Goal: Task Accomplishment & Management: Use online tool/utility

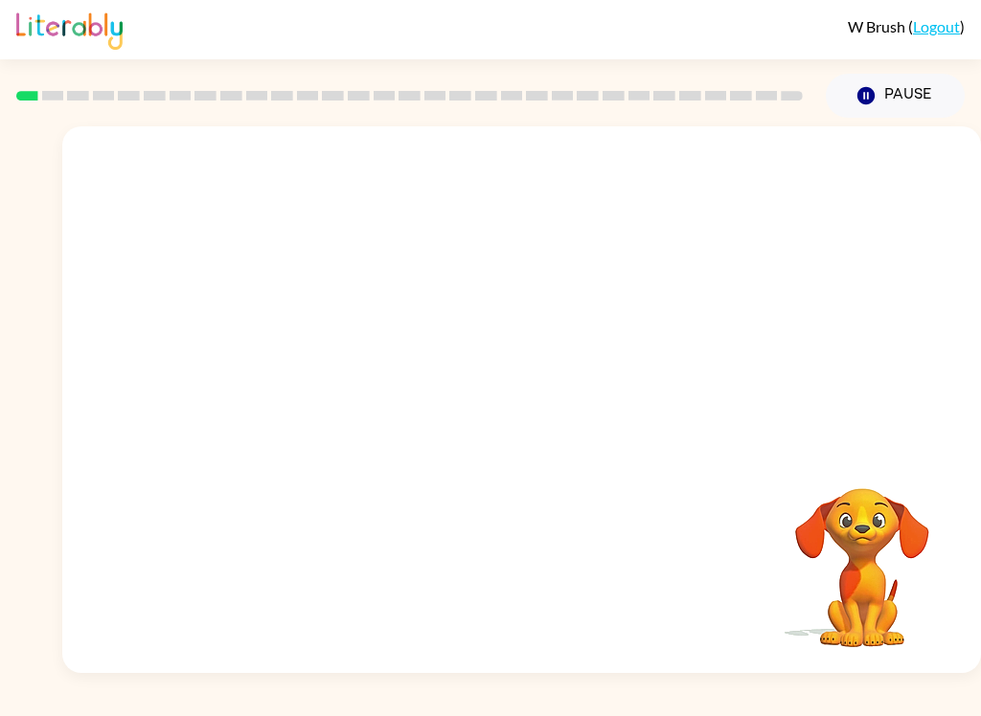
click at [238, 505] on div "Your browser must support playing .mp4 files to use Literably. Please try using…" at bounding box center [521, 399] width 918 height 547
click at [452, 326] on video "Your browser must support playing .mp4 files to use Literably. Please try using…" at bounding box center [521, 287] width 918 height 322
click at [573, 359] on video "Your browser must support playing .mp4 files to use Literably. Please try using…" at bounding box center [521, 287] width 918 height 322
click at [510, 442] on div at bounding box center [522, 409] width 123 height 70
click at [508, 458] on div at bounding box center [521, 399] width 918 height 547
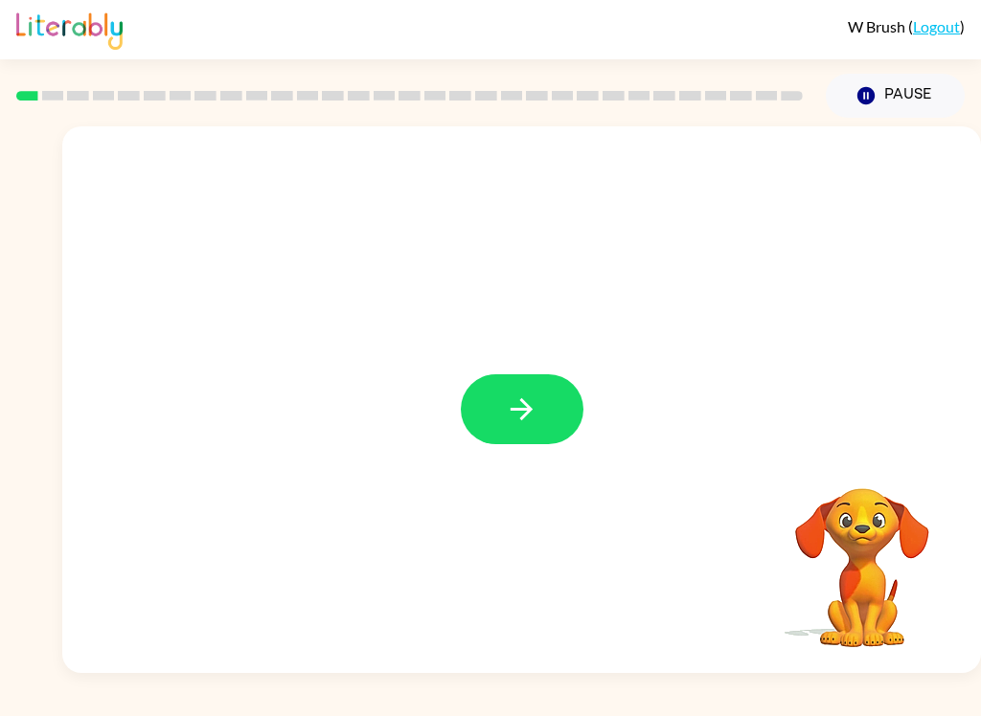
click at [531, 429] on button "button" at bounding box center [522, 409] width 123 height 70
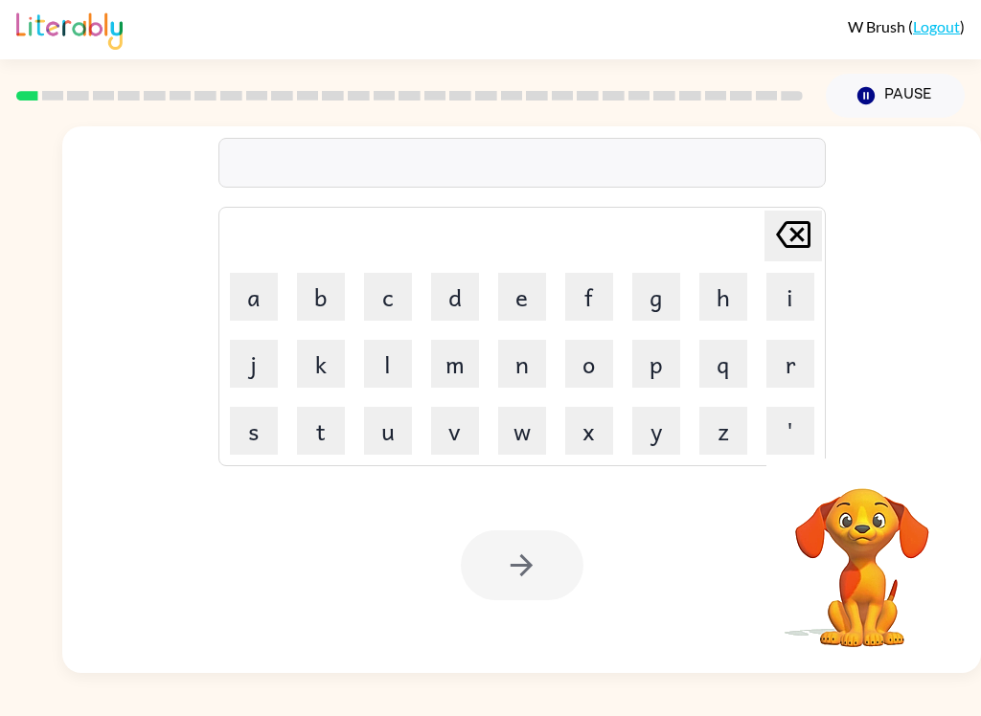
click at [313, 296] on button "b" at bounding box center [321, 297] width 48 height 48
click at [596, 366] on button "o" at bounding box center [589, 364] width 48 height 48
click at [244, 306] on button "a" at bounding box center [254, 297] width 48 height 48
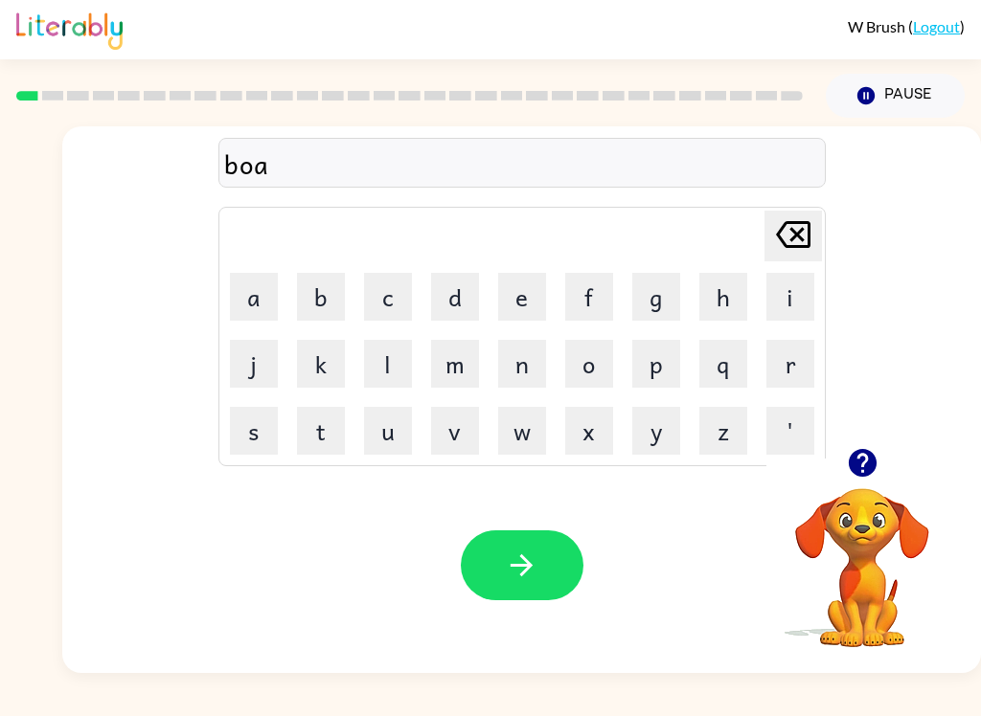
click at [792, 236] on icon "[PERSON_NAME] last character input" at bounding box center [793, 235] width 46 height 46
click at [245, 306] on button "a" at bounding box center [254, 297] width 48 height 48
click at [778, 378] on button "r" at bounding box center [790, 364] width 48 height 48
click at [449, 308] on button "d" at bounding box center [455, 297] width 48 height 48
click at [524, 310] on button "e" at bounding box center [522, 297] width 48 height 48
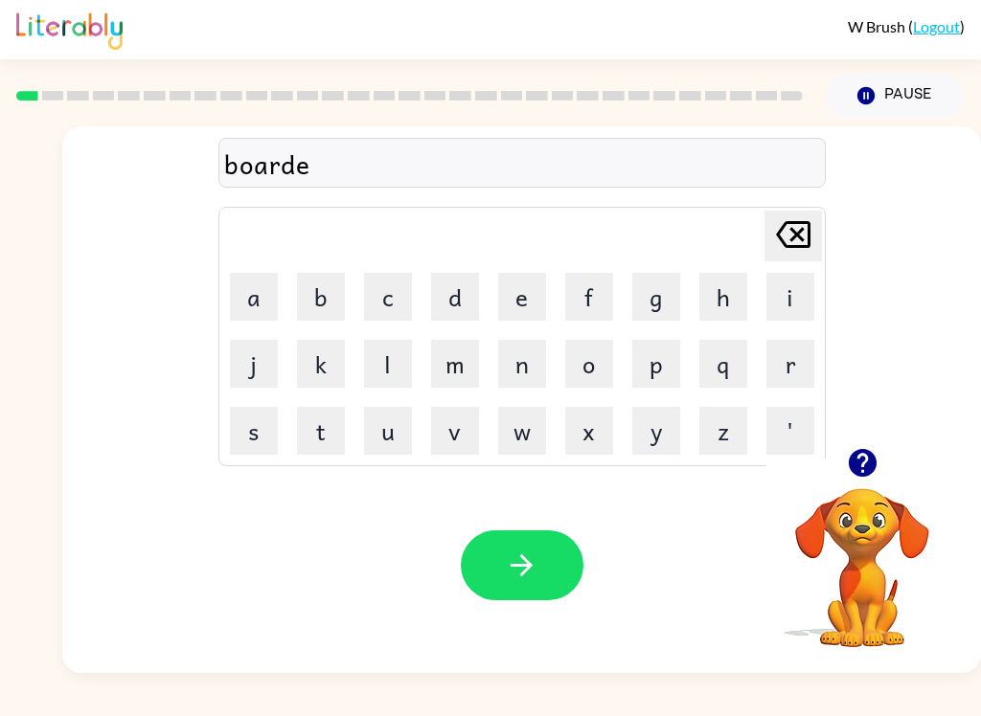
click at [790, 366] on button "r" at bounding box center [790, 364] width 48 height 48
click at [270, 163] on div "boarder" at bounding box center [522, 164] width 596 height 40
click at [258, 152] on div "boarder" at bounding box center [522, 164] width 596 height 40
click at [786, 236] on icon "[PERSON_NAME] last character input" at bounding box center [793, 235] width 46 height 46
click at [786, 235] on icon "[PERSON_NAME] last character input" at bounding box center [793, 235] width 46 height 46
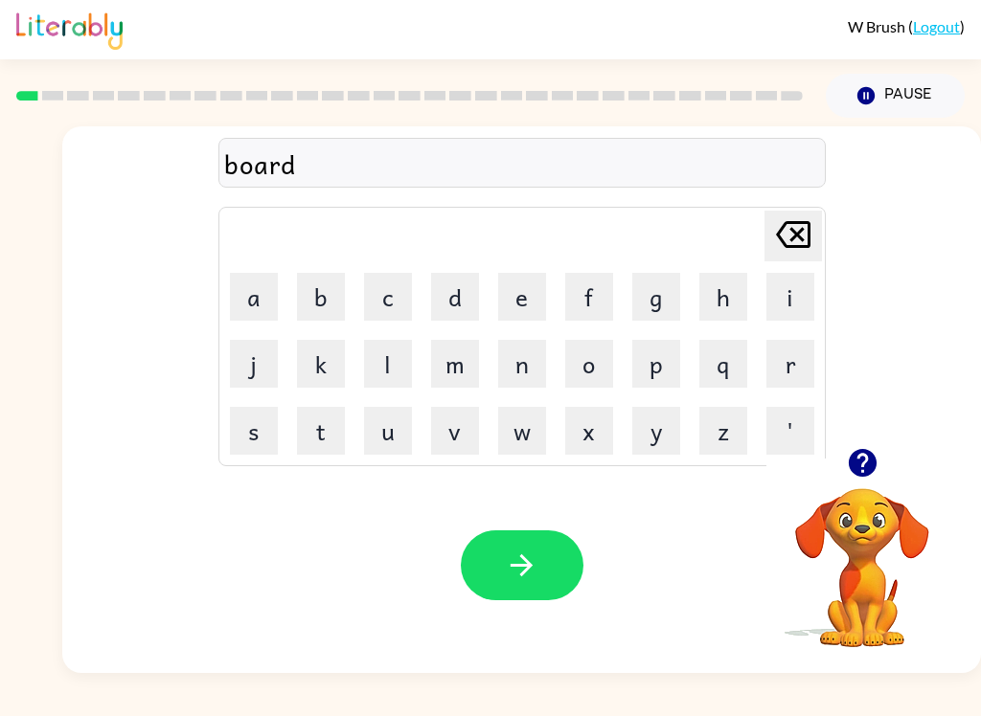
click at [782, 240] on icon at bounding box center [793, 234] width 34 height 27
click at [787, 241] on icon "[PERSON_NAME] last character input" at bounding box center [793, 235] width 46 height 46
click at [779, 352] on button "r" at bounding box center [790, 364] width 48 height 48
click at [454, 305] on button "d" at bounding box center [455, 297] width 48 height 48
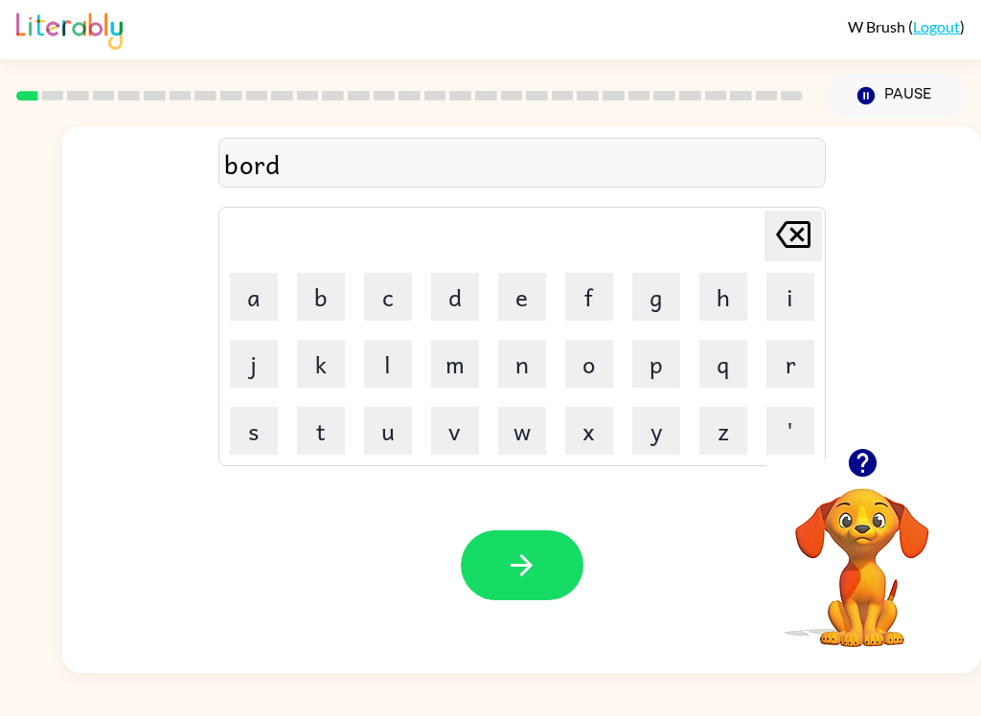
click at [511, 303] on button "e" at bounding box center [522, 297] width 48 height 48
click at [786, 365] on button "r" at bounding box center [790, 364] width 48 height 48
click at [556, 571] on button "button" at bounding box center [522, 566] width 123 height 70
click at [804, 351] on button "r" at bounding box center [790, 364] width 48 height 48
click at [595, 365] on button "o" at bounding box center [589, 364] width 48 height 48
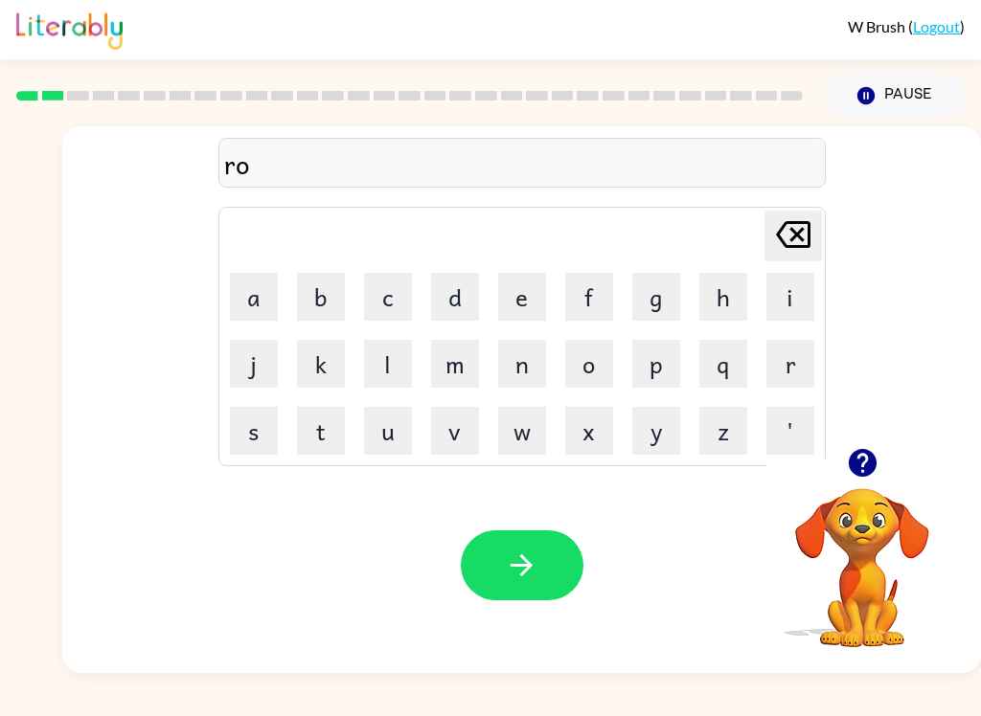
click at [591, 363] on button "o" at bounding box center [589, 364] width 48 height 48
click at [803, 238] on icon "[PERSON_NAME] last character input" at bounding box center [793, 235] width 46 height 46
click at [373, 447] on button "u" at bounding box center [388, 431] width 48 height 48
click at [527, 363] on button "n" at bounding box center [522, 364] width 48 height 48
click at [453, 300] on button "d" at bounding box center [455, 297] width 48 height 48
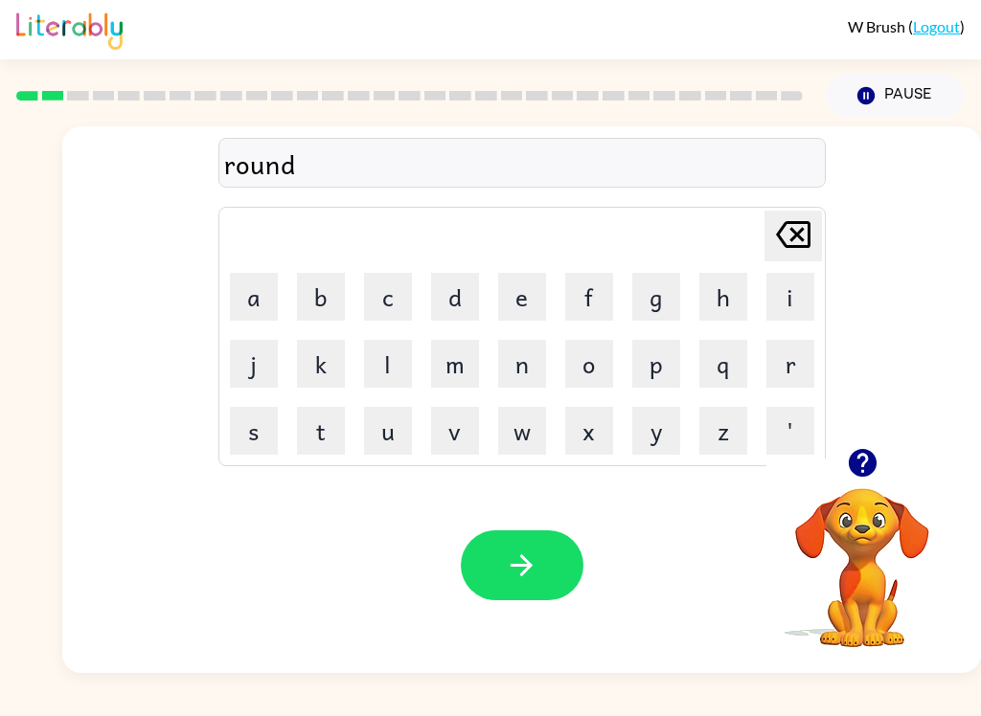
click at [564, 577] on button "button" at bounding box center [522, 566] width 123 height 70
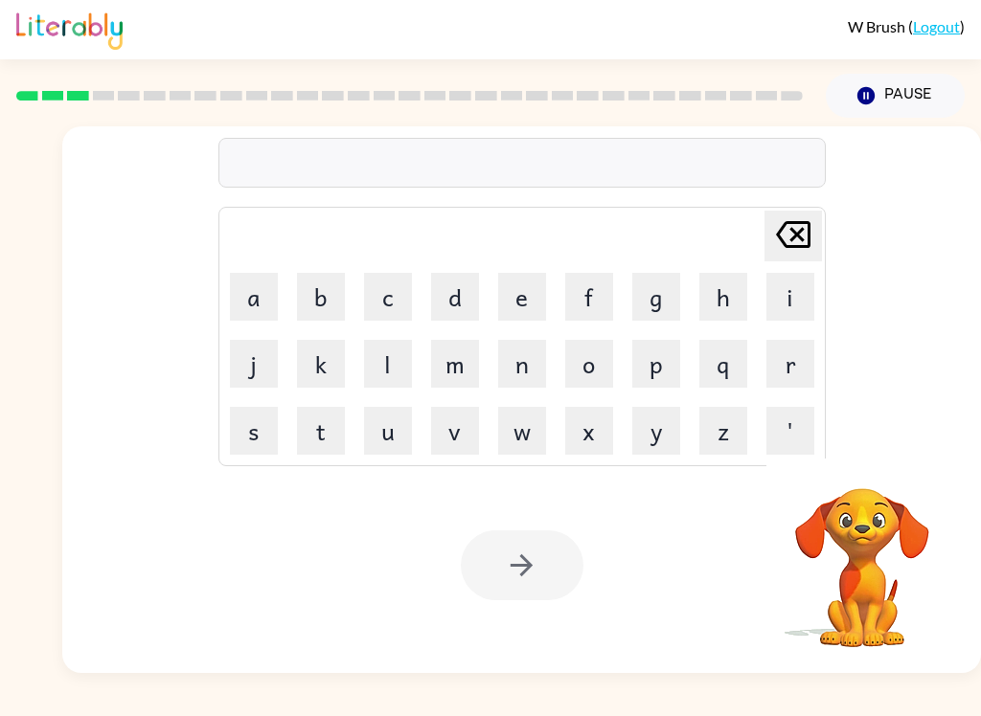
click at [474, 366] on button "m" at bounding box center [455, 364] width 48 height 48
click at [262, 291] on button "a" at bounding box center [254, 297] width 48 height 48
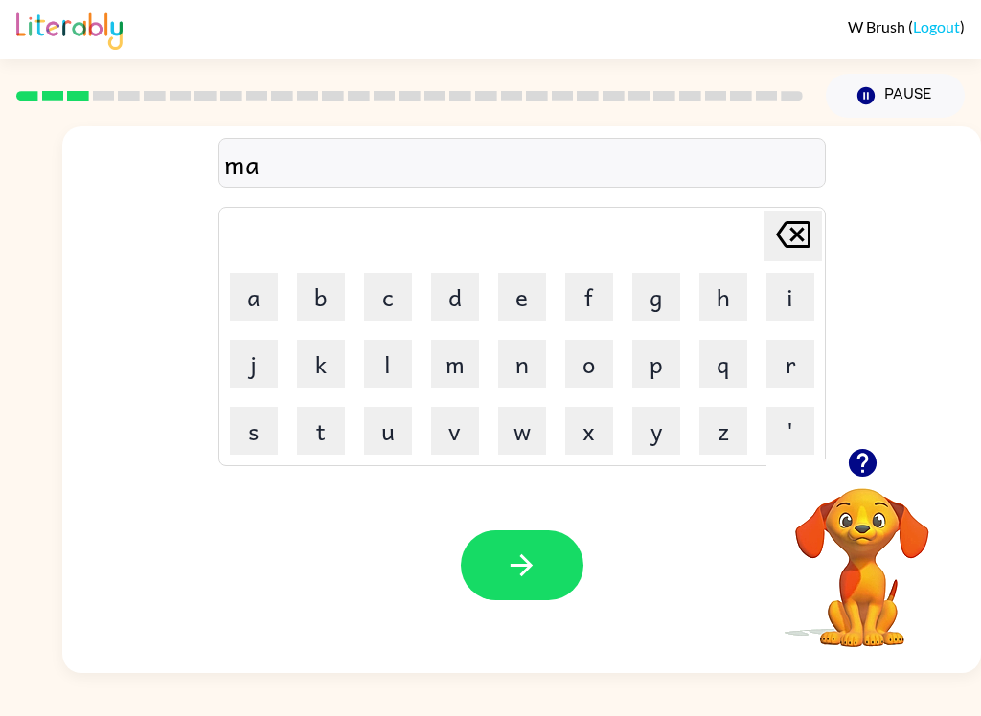
click at [374, 283] on button "c" at bounding box center [388, 297] width 48 height 48
click at [517, 707] on div "W Brush ( Logout ) Pause Pause mac Delete Delete last character input a b c d e…" at bounding box center [490, 358] width 981 height 716
click at [708, 306] on button "h" at bounding box center [723, 297] width 48 height 48
click at [795, 303] on button "i" at bounding box center [790, 297] width 48 height 48
click at [526, 363] on button "n" at bounding box center [522, 364] width 48 height 48
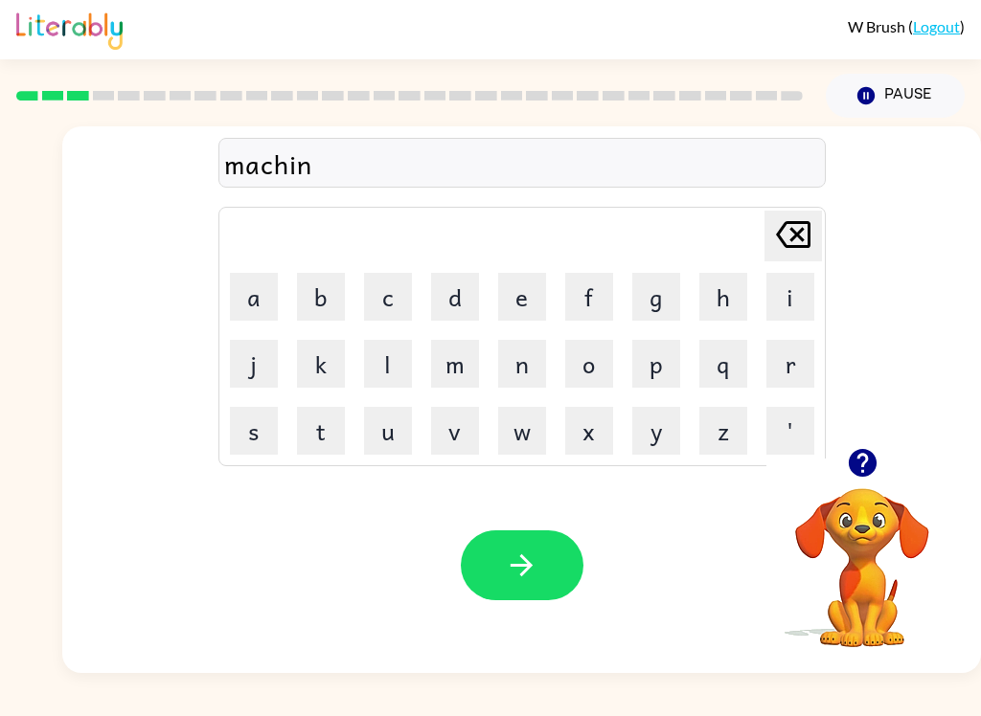
click at [503, 295] on button "e" at bounding box center [522, 297] width 48 height 48
click at [533, 562] on icon "button" at bounding box center [522, 566] width 34 height 34
click at [794, 367] on button "r" at bounding box center [790, 364] width 48 height 48
click at [796, 239] on icon "[PERSON_NAME] last character input" at bounding box center [793, 235] width 46 height 46
click at [305, 426] on button "t" at bounding box center [321, 431] width 48 height 48
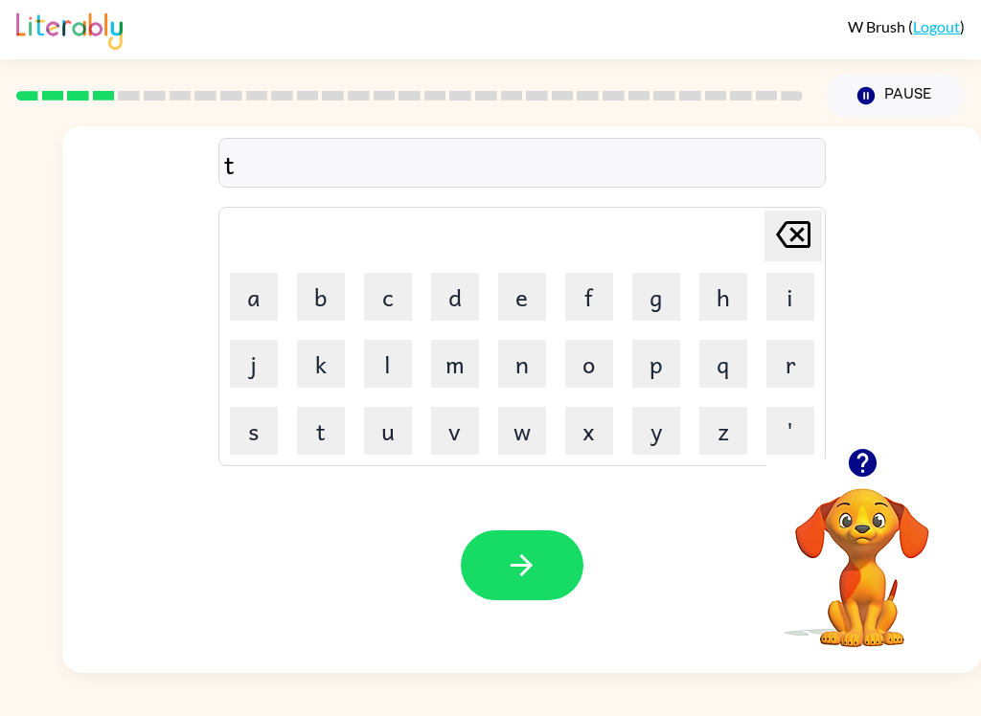
click at [778, 374] on button "r" at bounding box center [790, 364] width 48 height 48
click at [253, 305] on button "a" at bounding box center [254, 297] width 48 height 48
click at [776, 294] on button "i" at bounding box center [790, 297] width 48 height 48
click at [501, 378] on button "n" at bounding box center [522, 364] width 48 height 48
click at [555, 563] on button "button" at bounding box center [522, 566] width 123 height 70
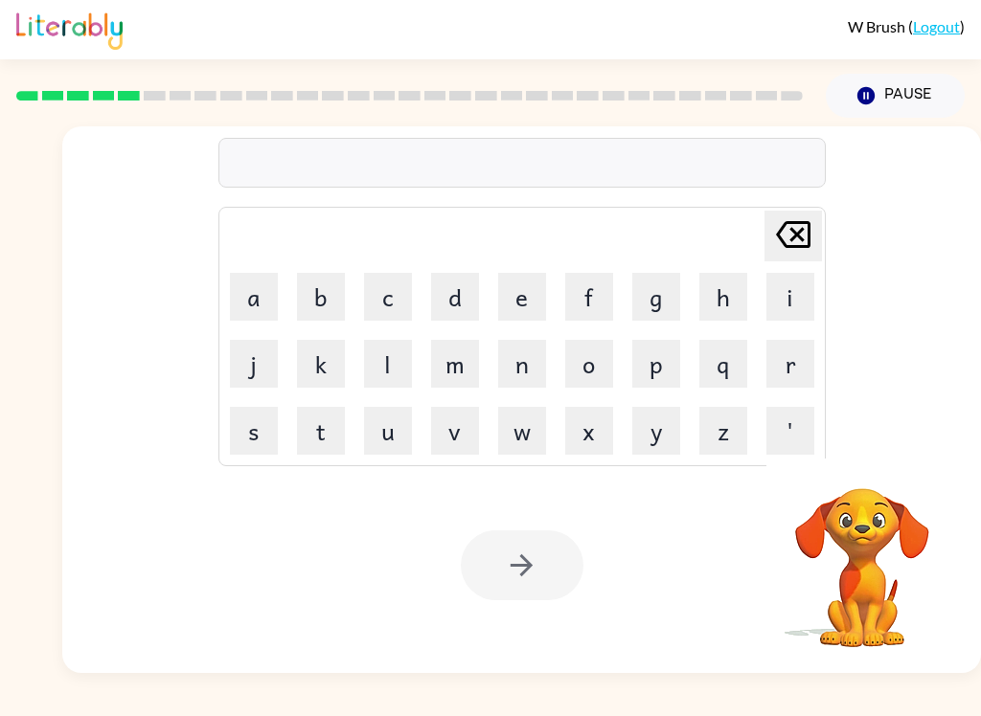
click at [455, 304] on button "d" at bounding box center [455, 297] width 48 height 48
click at [517, 299] on button "e" at bounding box center [522, 297] width 48 height 48
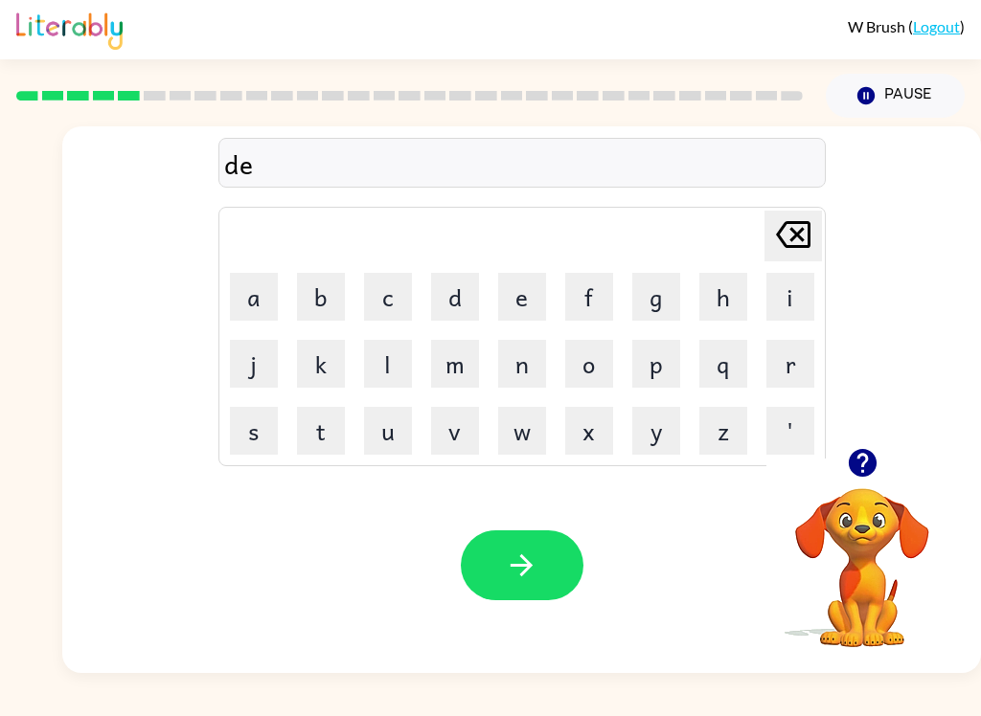
click at [576, 307] on button "f" at bounding box center [589, 297] width 48 height 48
click at [502, 316] on button "e" at bounding box center [522, 297] width 48 height 48
click at [508, 379] on button "n" at bounding box center [522, 364] width 48 height 48
click at [787, 289] on button "i" at bounding box center [790, 297] width 48 height 48
click at [461, 435] on button "v" at bounding box center [455, 431] width 48 height 48
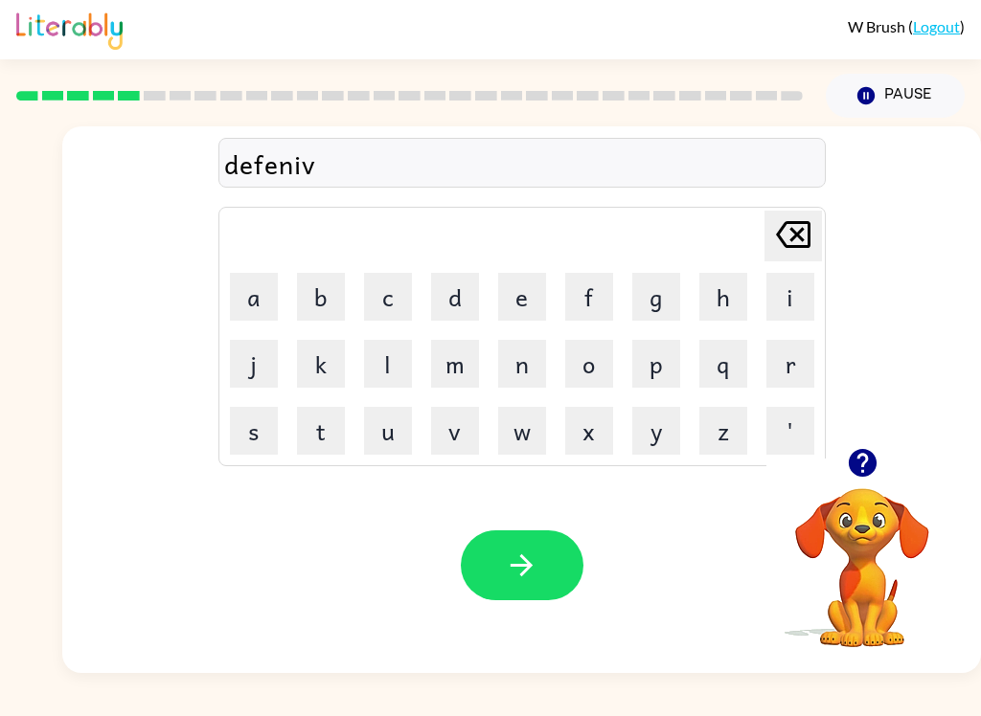
click at [512, 287] on button "e" at bounding box center [522, 297] width 48 height 48
click at [526, 567] on icon "button" at bounding box center [521, 566] width 22 height 22
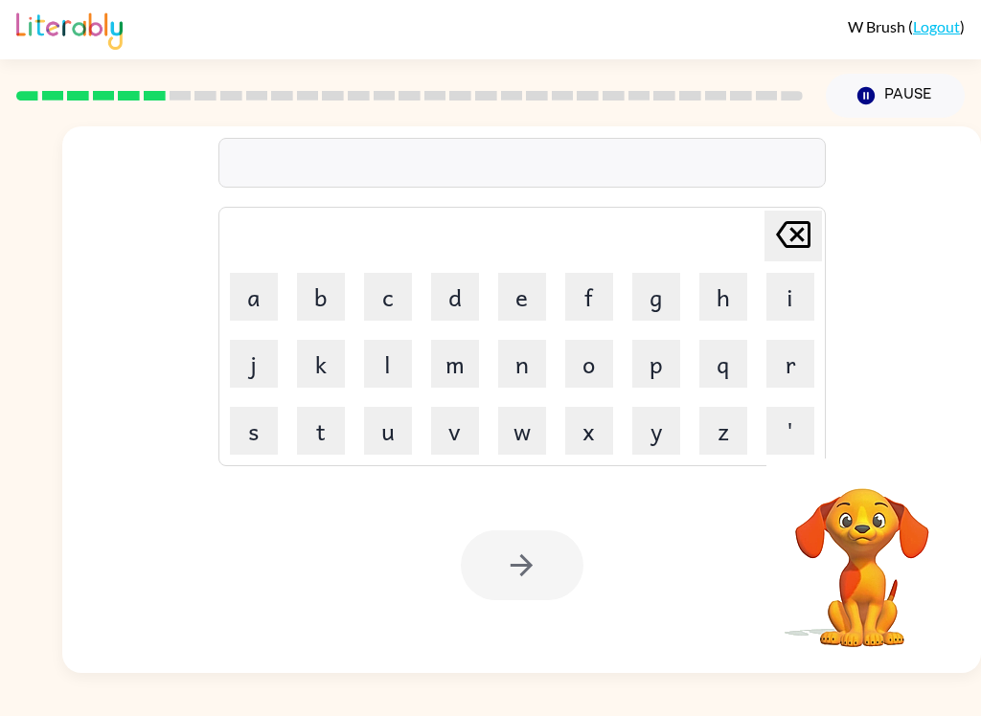
click at [455, 437] on button "v" at bounding box center [455, 431] width 48 height 48
click at [258, 296] on button "a" at bounding box center [254, 297] width 48 height 48
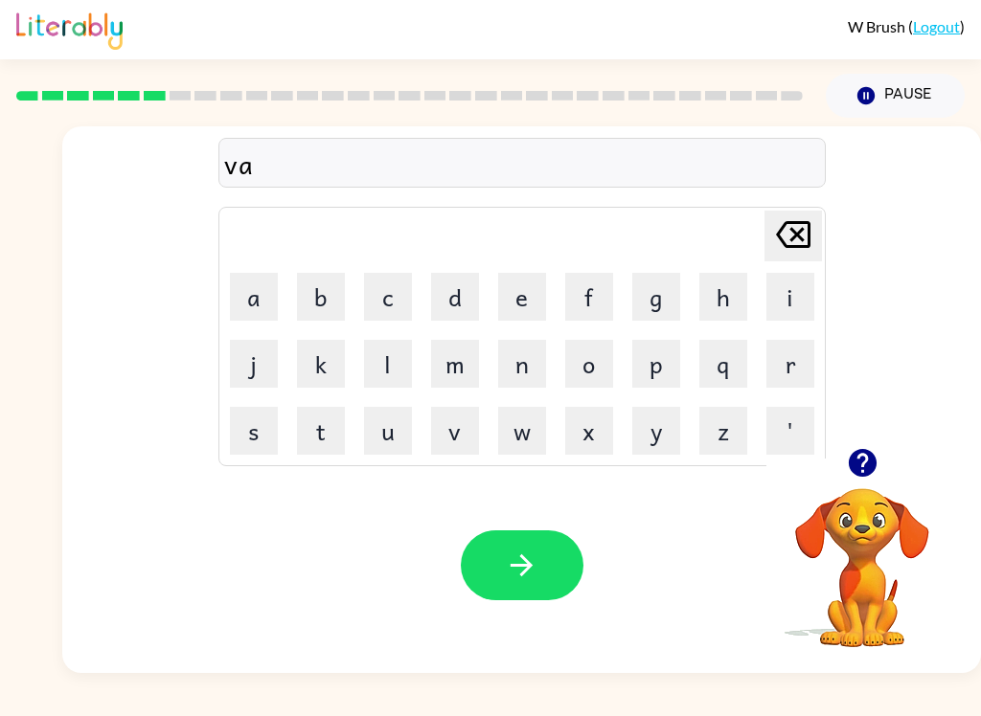
click at [391, 294] on button "c" at bounding box center [388, 297] width 48 height 48
click at [256, 301] on button "a" at bounding box center [254, 297] width 48 height 48
click at [322, 441] on button "t" at bounding box center [321, 431] width 48 height 48
click at [788, 287] on button "i" at bounding box center [790, 297] width 48 height 48
click at [596, 373] on button "o" at bounding box center [589, 364] width 48 height 48
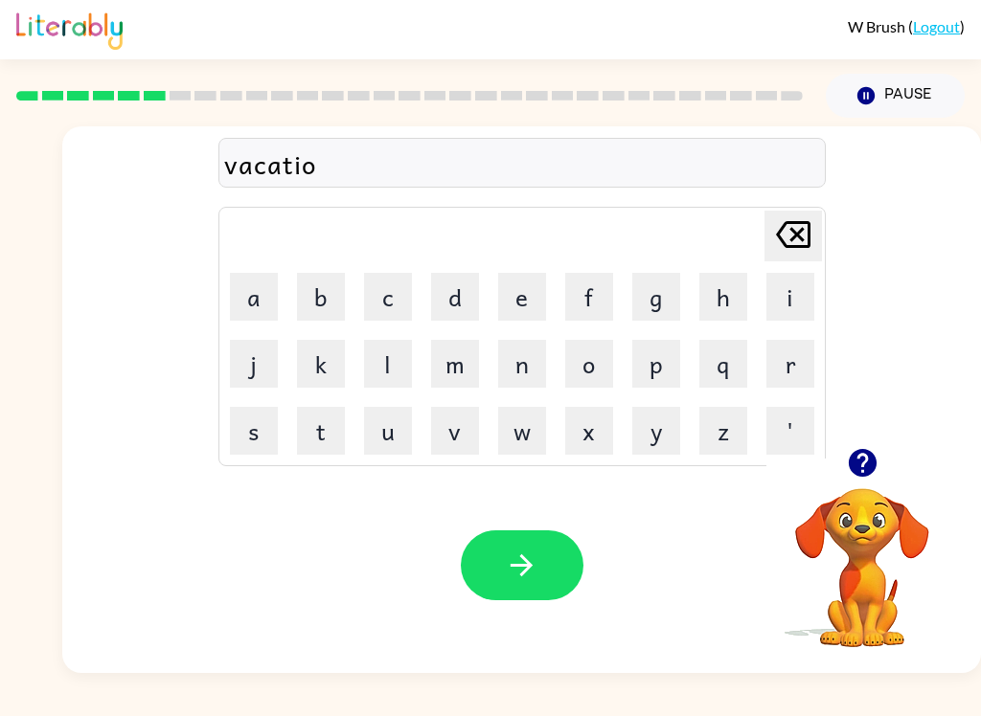
click at [511, 357] on button "n" at bounding box center [522, 364] width 48 height 48
click at [553, 569] on button "button" at bounding box center [522, 566] width 123 height 70
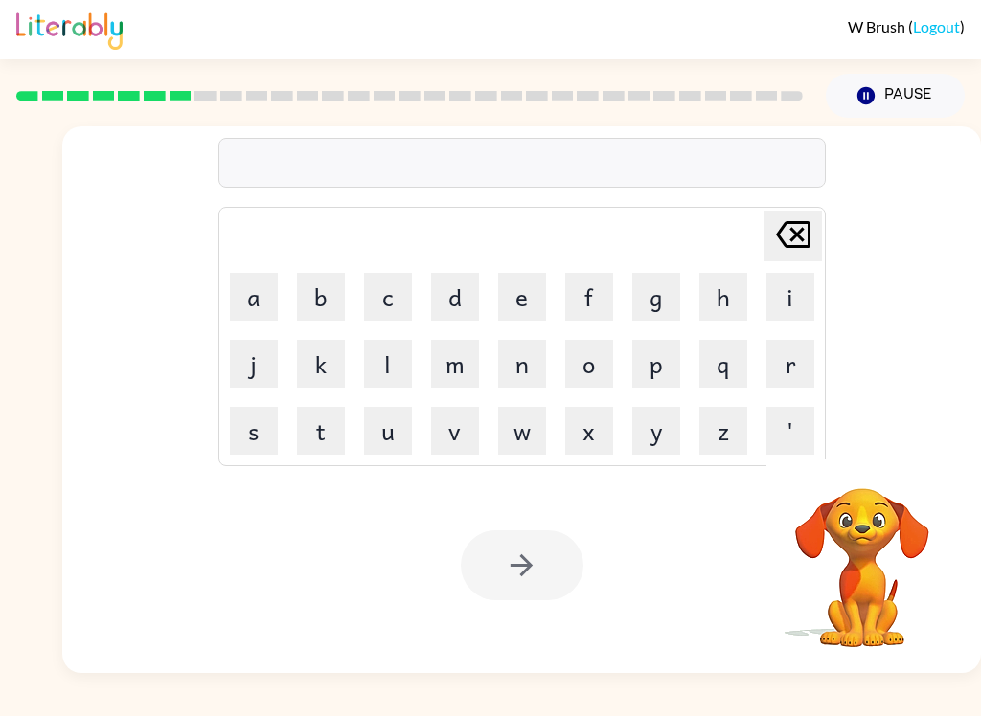
click at [661, 374] on button "p" at bounding box center [656, 364] width 48 height 48
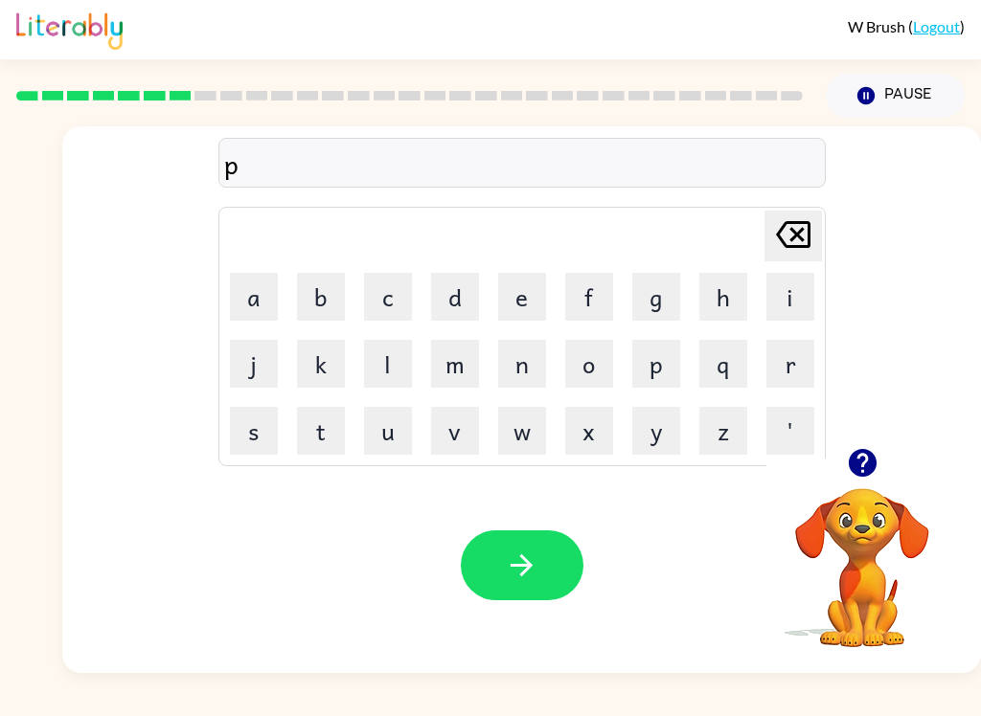
click at [381, 444] on button "u" at bounding box center [388, 431] width 48 height 48
click at [455, 306] on button "d" at bounding box center [455, 297] width 48 height 48
click at [385, 362] on button "l" at bounding box center [388, 364] width 48 height 48
click at [524, 297] on button "e" at bounding box center [522, 297] width 48 height 48
click at [527, 541] on button "button" at bounding box center [522, 566] width 123 height 70
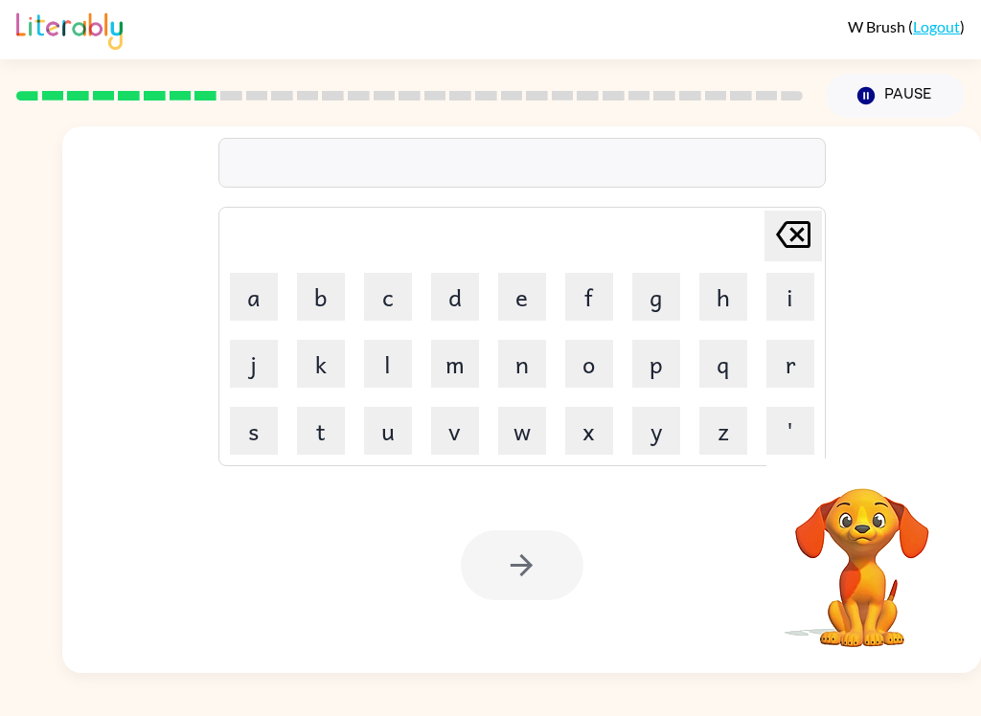
click at [462, 366] on button "m" at bounding box center [455, 364] width 48 height 48
click at [782, 297] on button "i" at bounding box center [790, 297] width 48 height 48
click at [782, 294] on button "i" at bounding box center [790, 297] width 48 height 48
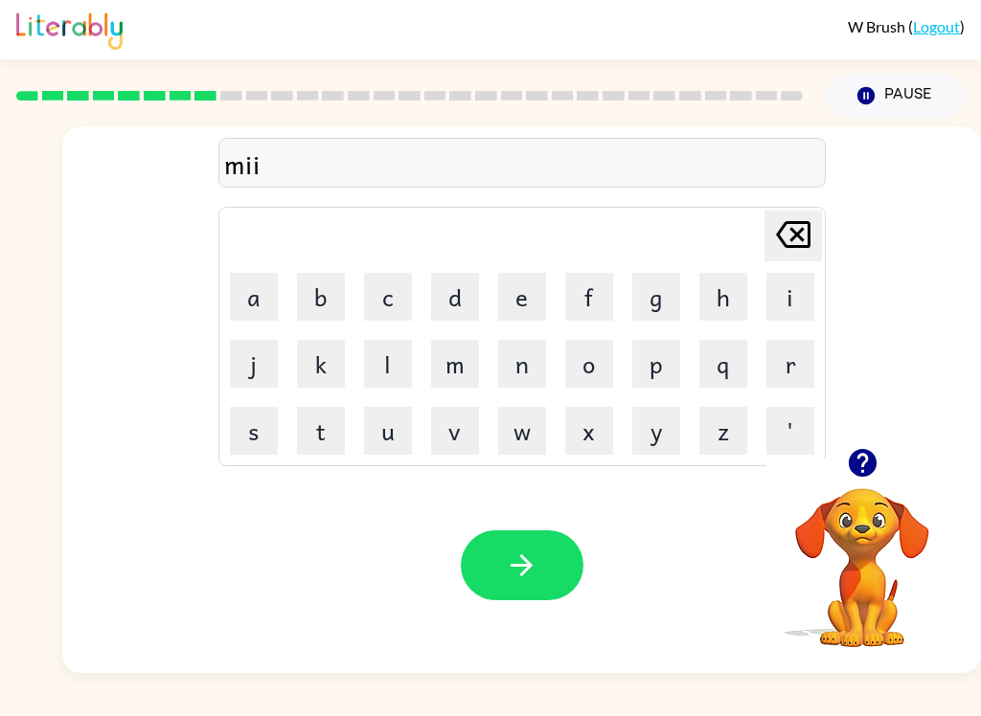
click at [373, 315] on button "c" at bounding box center [388, 297] width 48 height 48
click at [233, 296] on button "a" at bounding box center [254, 297] width 48 height 48
click at [847, 352] on div "[PERSON_NAME] last character input a b c d e f g h i j k l m n o p q r s t u v …" at bounding box center [521, 287] width 918 height 322
click at [564, 709] on div "W Brush ( Logout ) Pause Pause miica Delete Delete last character input a b c d…" at bounding box center [490, 358] width 981 height 716
click at [401, 370] on button "l" at bounding box center [388, 364] width 48 height 48
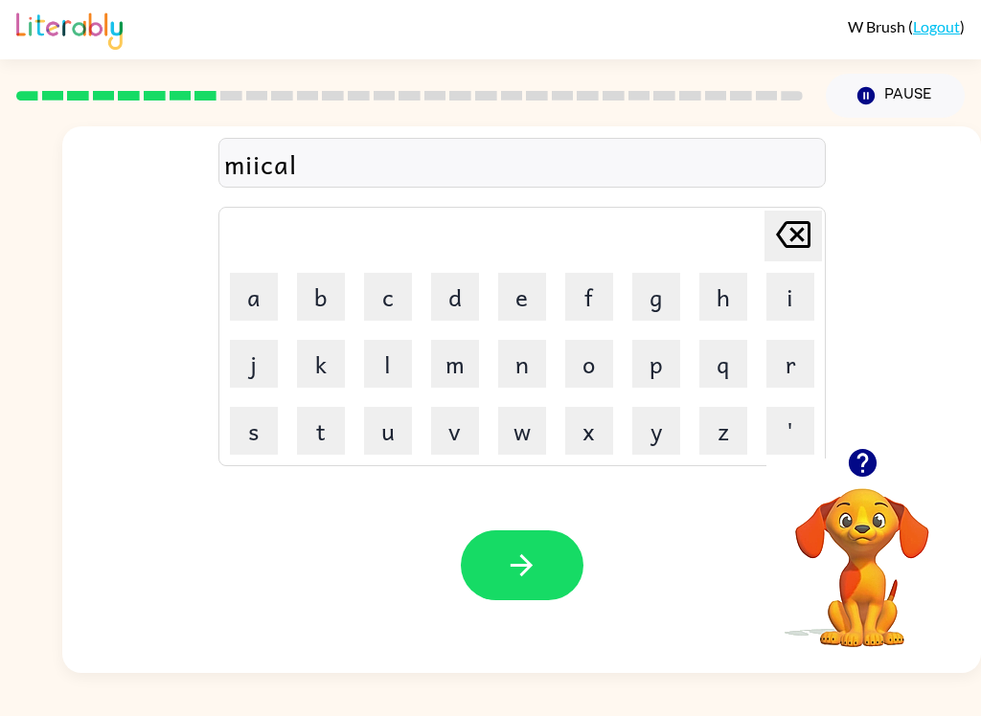
click at [797, 242] on icon "[PERSON_NAME] last character input" at bounding box center [793, 235] width 46 height 46
click at [797, 241] on icon "[PERSON_NAME] last character input" at bounding box center [793, 235] width 46 height 46
click at [793, 259] on div "[PERSON_NAME] last character input" at bounding box center [793, 236] width 46 height 49
click at [796, 262] on table "[PERSON_NAME] last character input a b c d e f g h i j k l m n o p q r s t u v …" at bounding box center [521, 337] width 605 height 258
click at [798, 258] on icon "[PERSON_NAME] last character input" at bounding box center [793, 235] width 46 height 46
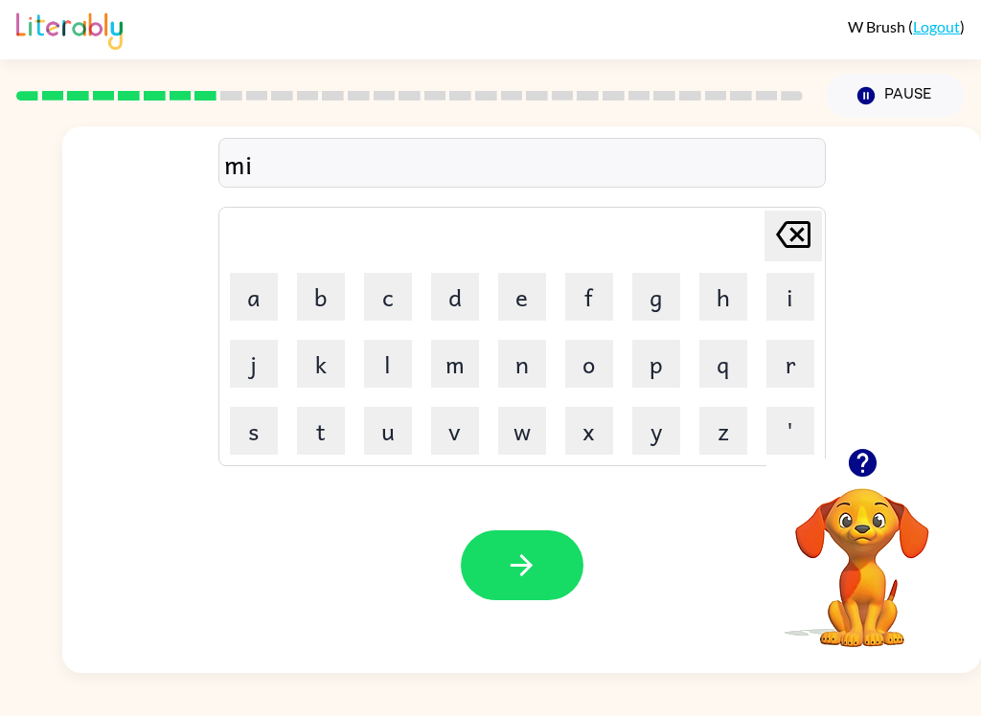
click at [785, 368] on button "r" at bounding box center [790, 364] width 48 height 48
click at [794, 291] on button "i" at bounding box center [790, 297] width 48 height 48
click at [388, 293] on button "c" at bounding box center [388, 297] width 48 height 48
click at [253, 306] on button "a" at bounding box center [254, 297] width 48 height 48
click at [389, 366] on button "l" at bounding box center [388, 364] width 48 height 48
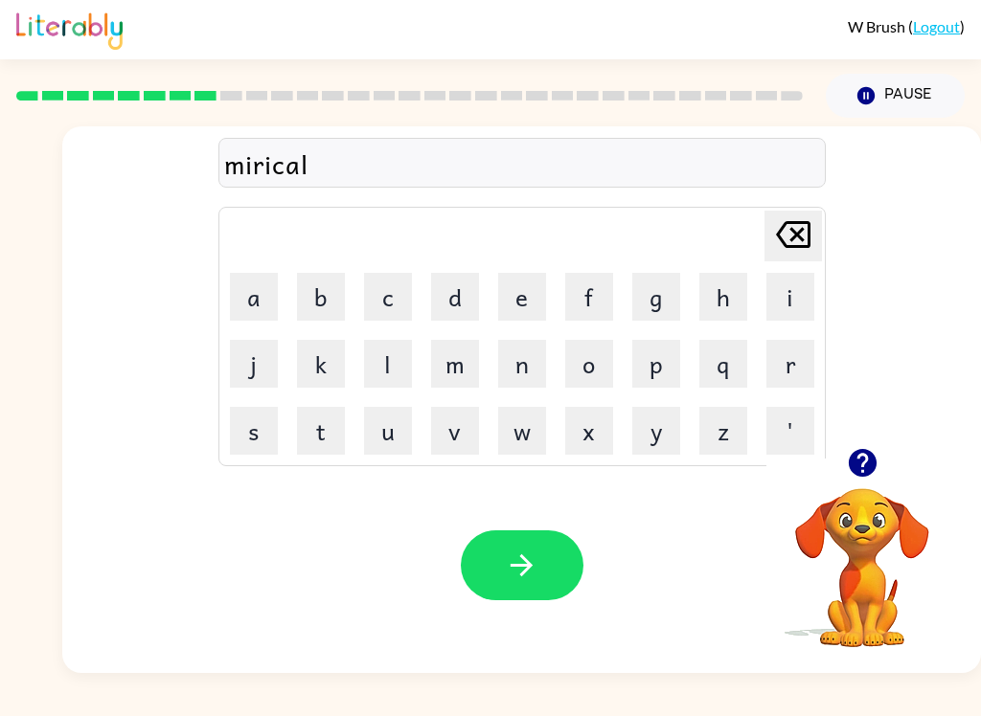
click at [530, 562] on icon "button" at bounding box center [522, 566] width 34 height 34
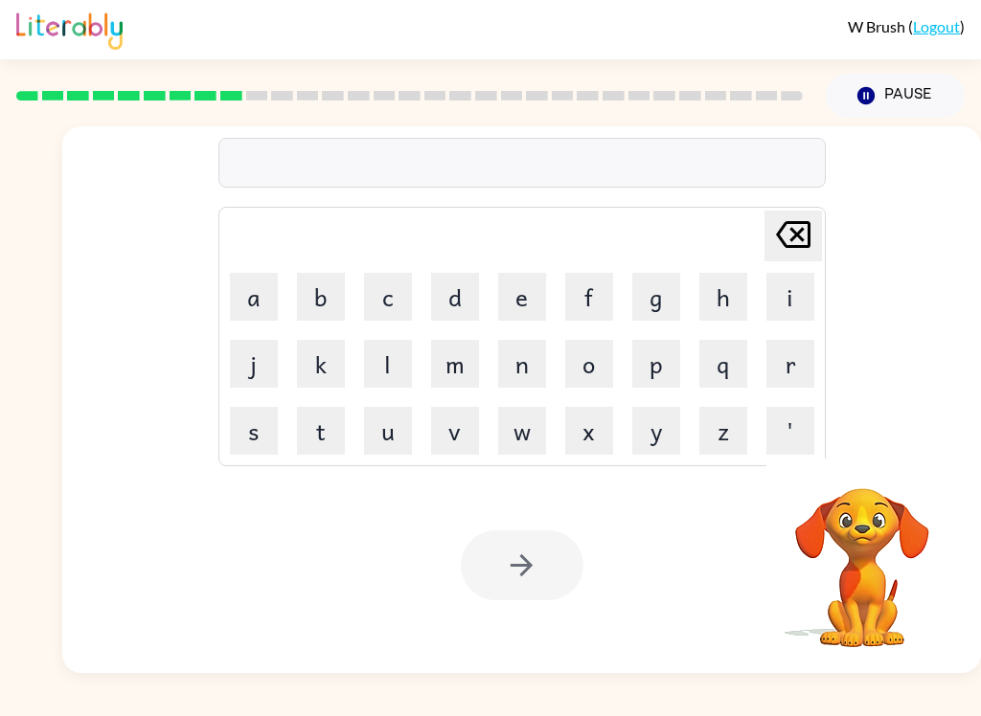
click at [459, 376] on button "m" at bounding box center [455, 364] width 48 height 48
click at [788, 296] on button "i" at bounding box center [790, 297] width 48 height 48
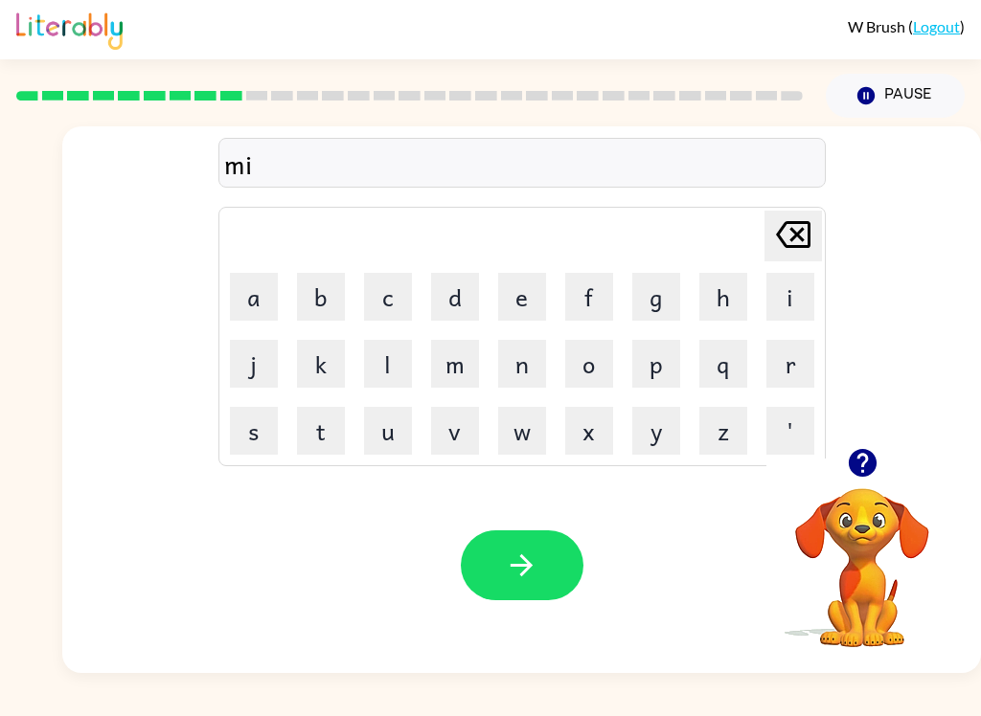
click at [457, 306] on button "d" at bounding box center [455, 297] width 48 height 48
click at [424, 359] on td "m" at bounding box center [454, 363] width 65 height 65
click at [449, 362] on button "m" at bounding box center [455, 364] width 48 height 48
click at [591, 373] on button "o" at bounding box center [589, 364] width 48 height 48
click at [787, 365] on button "r" at bounding box center [790, 364] width 48 height 48
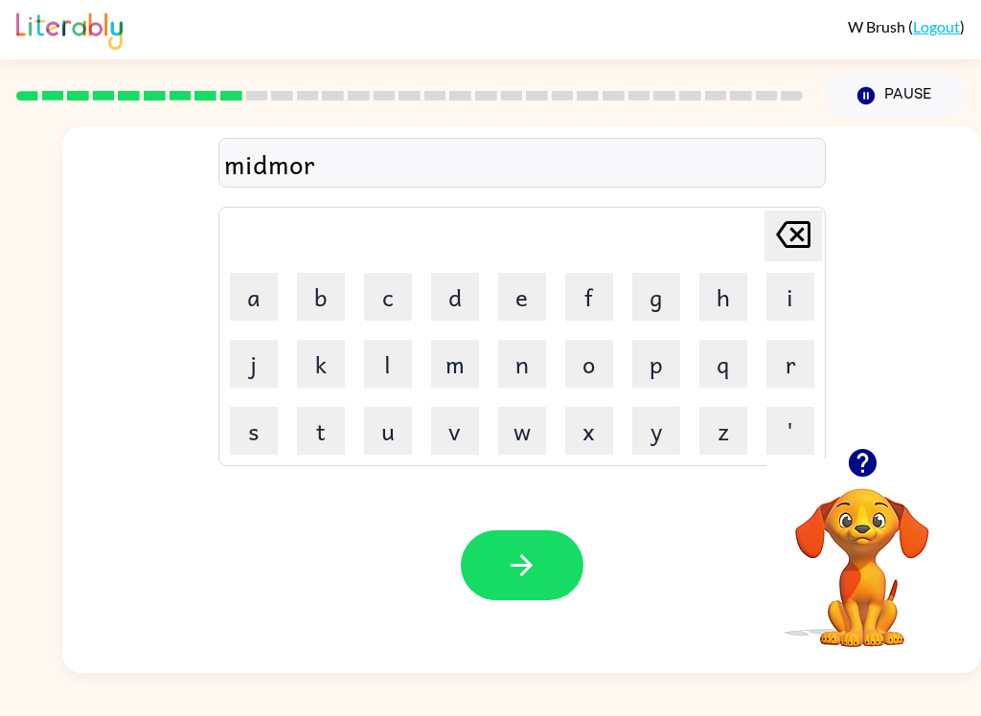
click at [504, 379] on button "n" at bounding box center [522, 364] width 48 height 48
click at [774, 281] on button "i" at bounding box center [790, 297] width 48 height 48
click at [521, 368] on button "n" at bounding box center [522, 364] width 48 height 48
click at [651, 291] on button "g" at bounding box center [656, 297] width 48 height 48
click at [532, 563] on icon "button" at bounding box center [522, 566] width 34 height 34
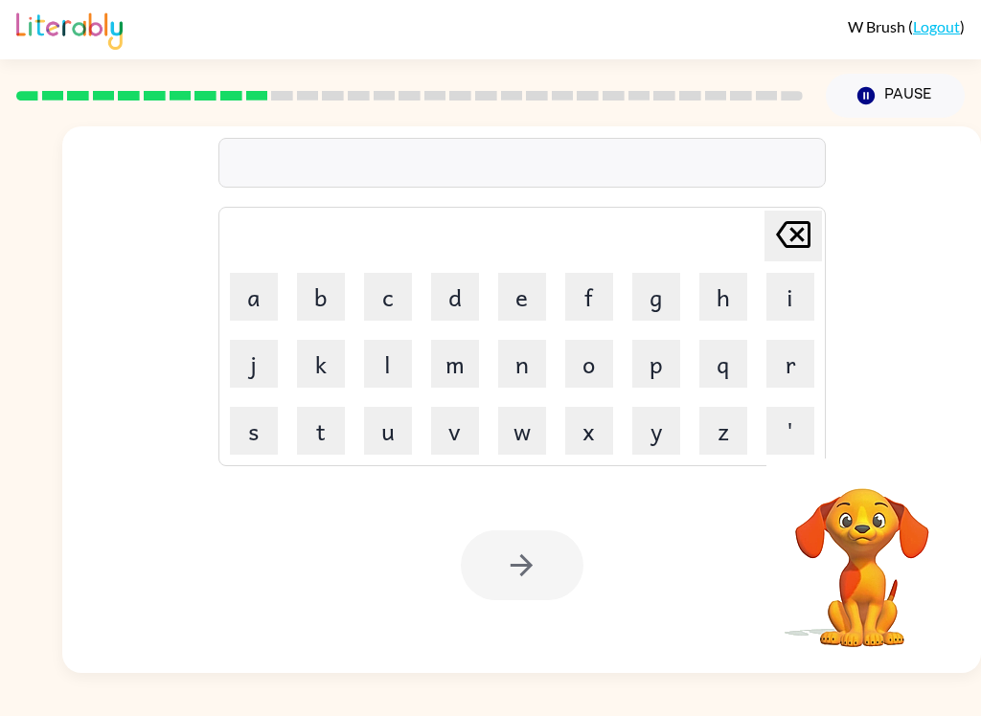
click at [460, 296] on button "d" at bounding box center [455, 297] width 48 height 48
click at [782, 291] on button "i" at bounding box center [790, 297] width 48 height 48
click at [249, 419] on button "s" at bounding box center [254, 431] width 48 height 48
click at [318, 419] on button "t" at bounding box center [321, 431] width 48 height 48
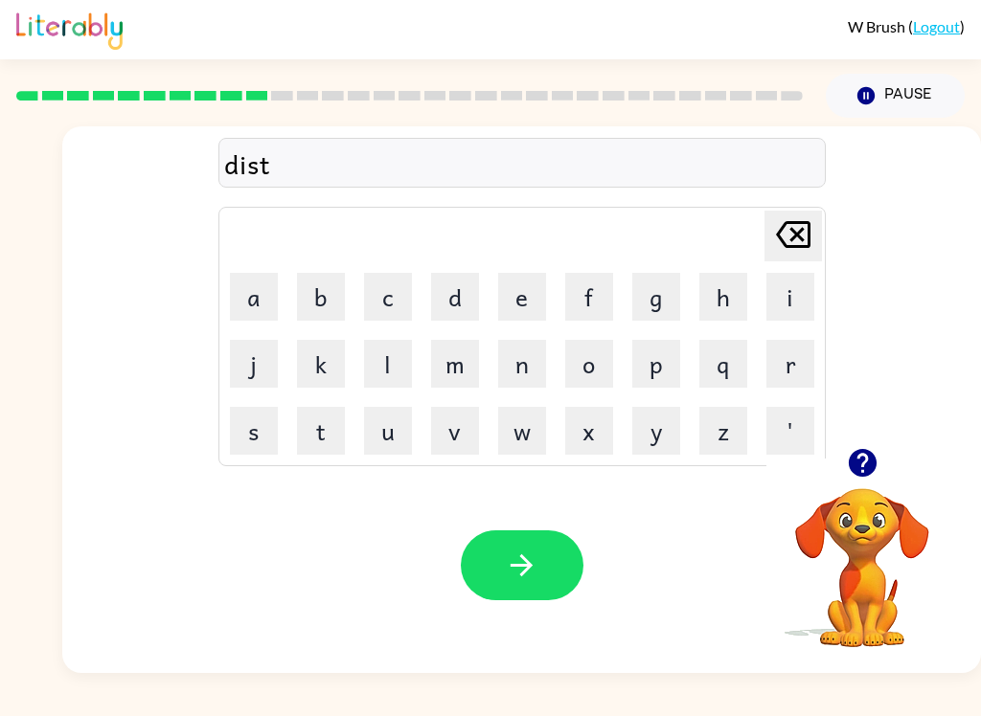
click at [789, 357] on button "r" at bounding box center [790, 364] width 48 height 48
click at [863, 466] on icon "button" at bounding box center [863, 463] width 34 height 34
click at [382, 453] on button "u" at bounding box center [388, 431] width 48 height 48
click at [247, 446] on button "s" at bounding box center [254, 431] width 48 height 48
click at [324, 416] on button "t" at bounding box center [321, 431] width 48 height 48
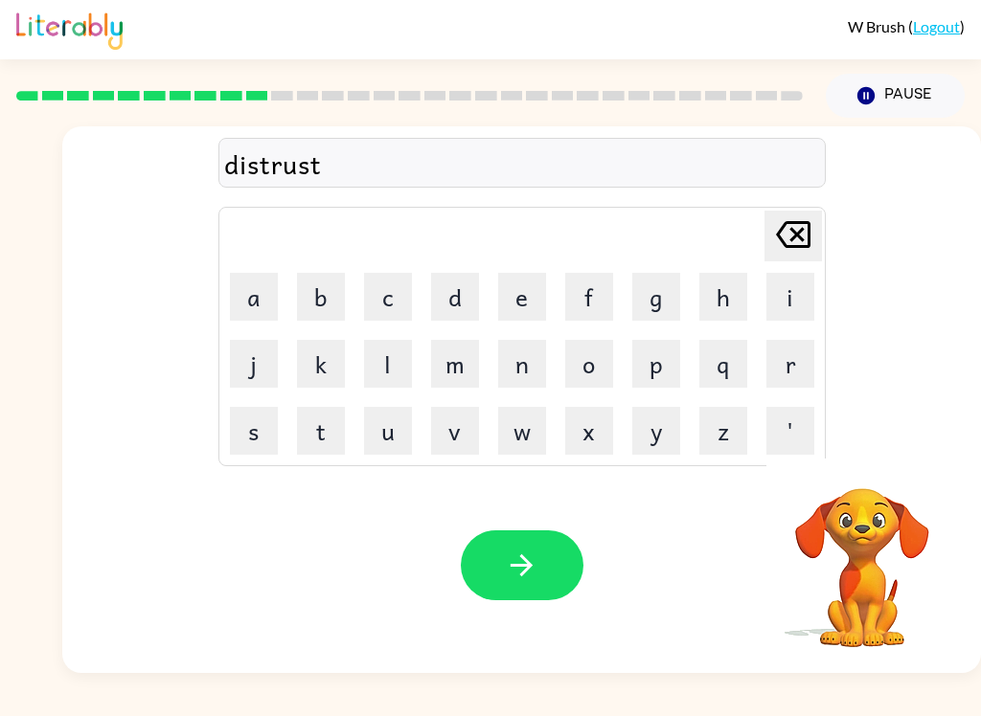
click at [540, 548] on button "button" at bounding box center [522, 566] width 123 height 70
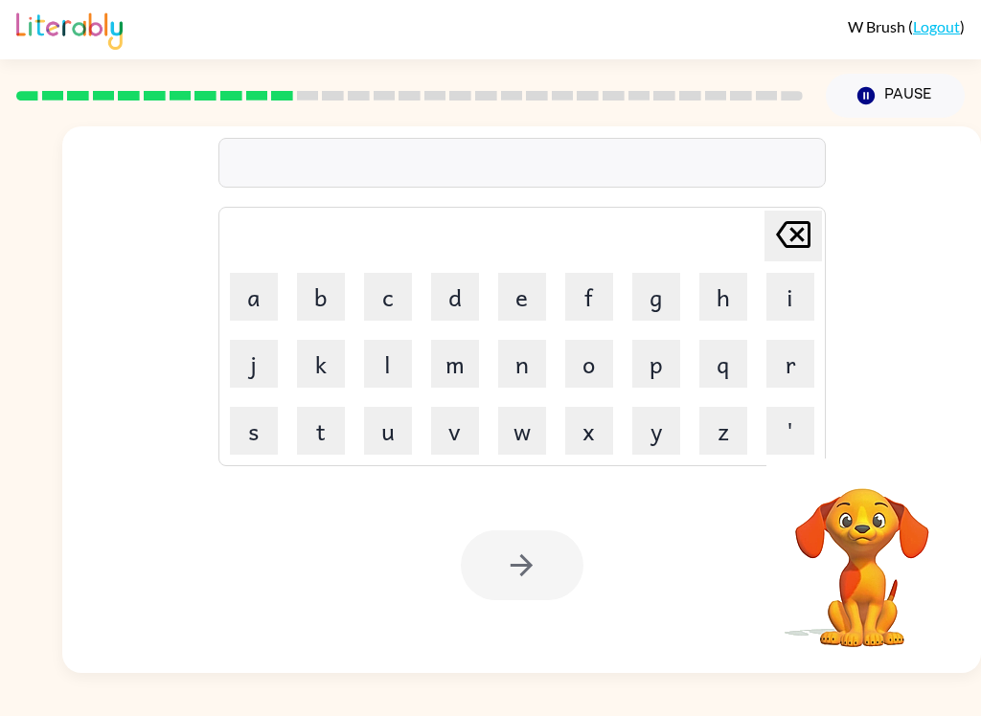
click at [788, 376] on button "r" at bounding box center [790, 364] width 48 height 48
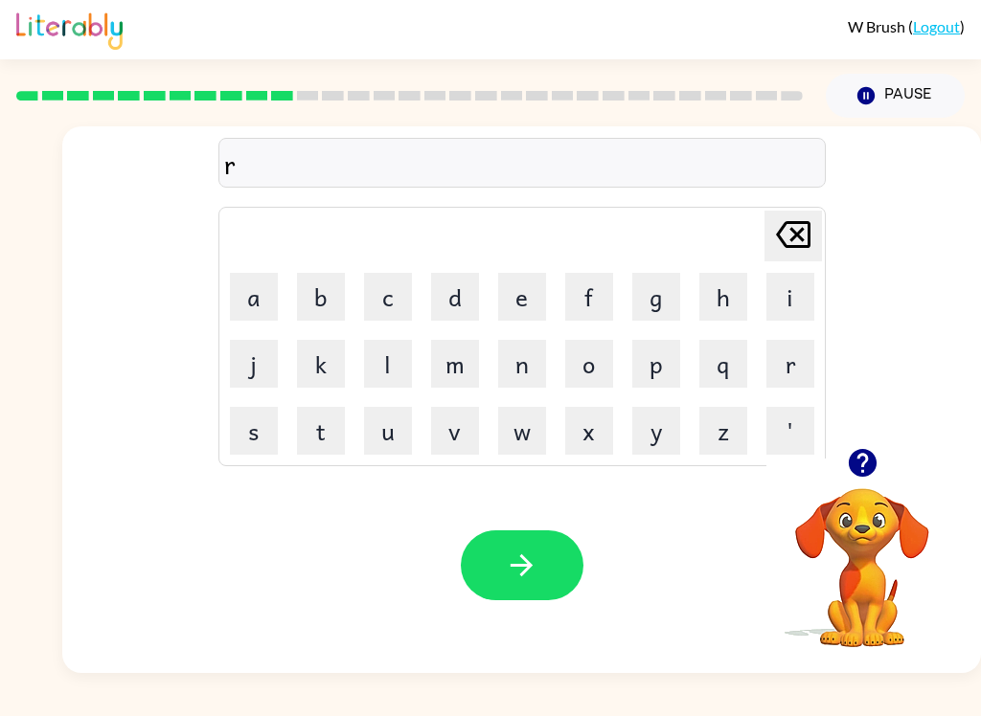
click at [595, 374] on button "o" at bounding box center [589, 364] width 48 height 48
click at [447, 297] on button "d" at bounding box center [455, 297] width 48 height 48
click at [519, 296] on button "e" at bounding box center [522, 297] width 48 height 48
click at [555, 552] on button "button" at bounding box center [522, 566] width 123 height 70
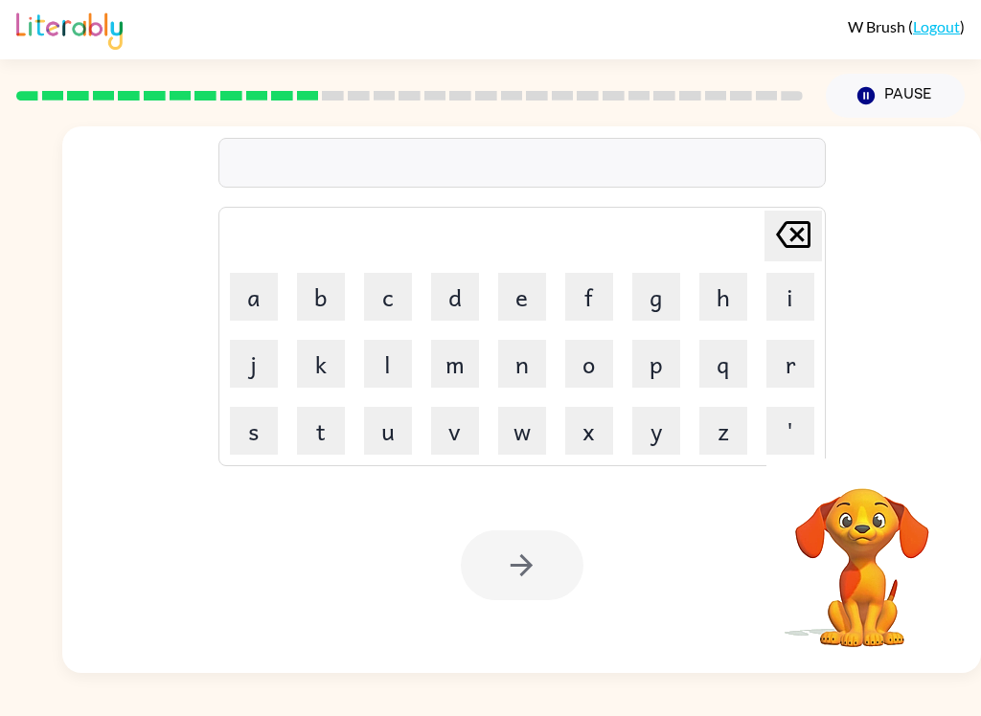
click at [386, 441] on button "u" at bounding box center [388, 431] width 48 height 48
click at [641, 373] on button "p" at bounding box center [656, 364] width 48 height 48
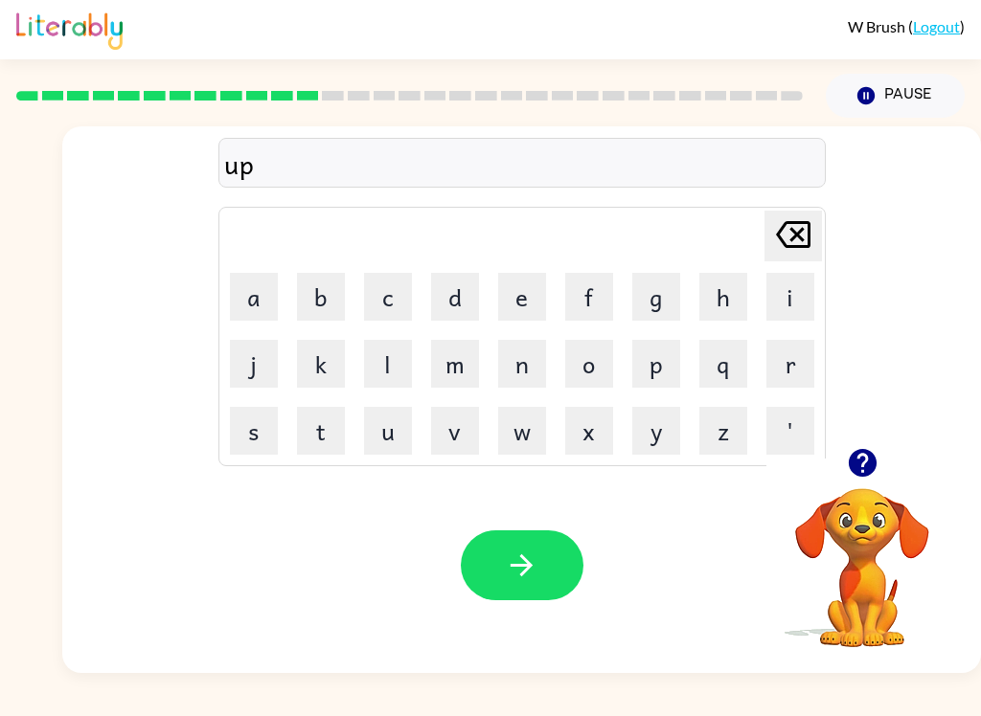
click at [647, 305] on button "g" at bounding box center [656, 297] width 48 height 48
click at [790, 358] on button "r" at bounding box center [790, 364] width 48 height 48
click at [242, 308] on button "a" at bounding box center [254, 297] width 48 height 48
click at [468, 297] on button "d" at bounding box center [455, 297] width 48 height 48
click at [529, 310] on button "e" at bounding box center [522, 297] width 48 height 48
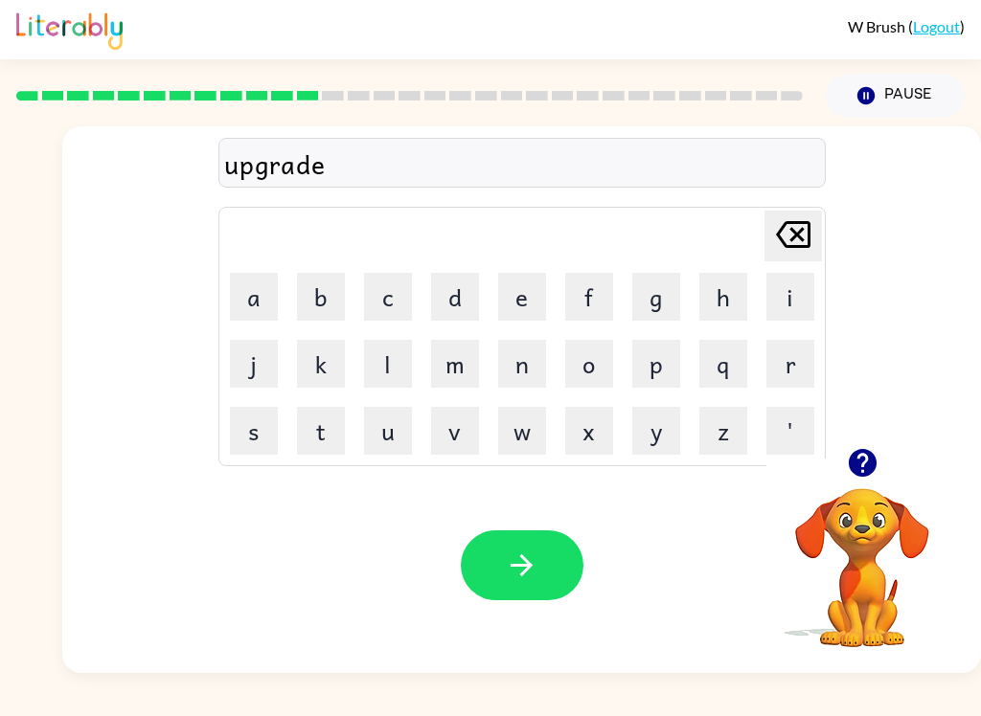
click at [514, 575] on icon "button" at bounding box center [522, 566] width 34 height 34
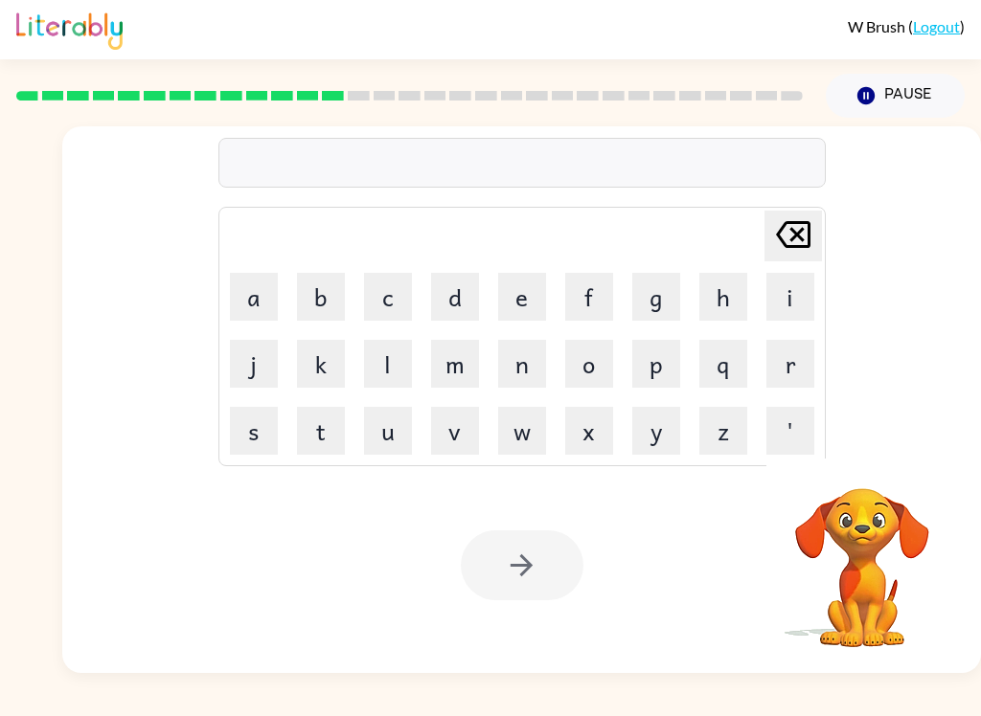
click at [459, 375] on button "m" at bounding box center [455, 364] width 48 height 48
click at [261, 305] on button "a" at bounding box center [254, 297] width 48 height 48
click at [462, 306] on button "d" at bounding box center [455, 297] width 48 height 48
click at [517, 370] on button "n" at bounding box center [522, 364] width 48 height 48
click at [509, 305] on button "e" at bounding box center [522, 297] width 48 height 48
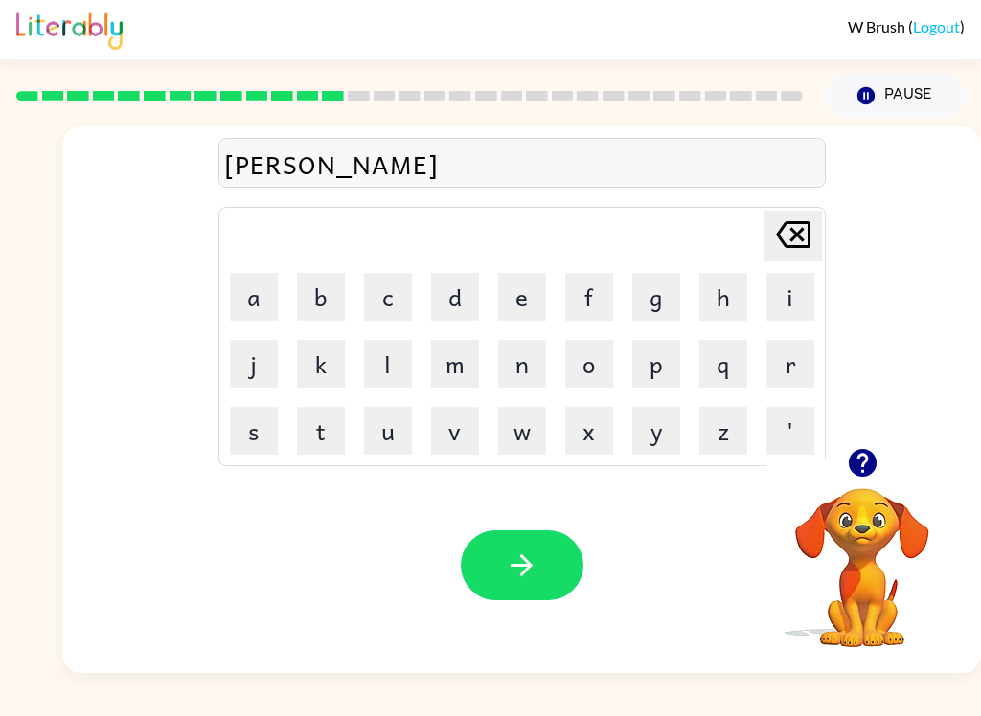
click at [247, 431] on button "s" at bounding box center [254, 431] width 48 height 48
click at [246, 431] on button "s" at bounding box center [254, 431] width 48 height 48
click at [539, 565] on button "button" at bounding box center [522, 566] width 123 height 70
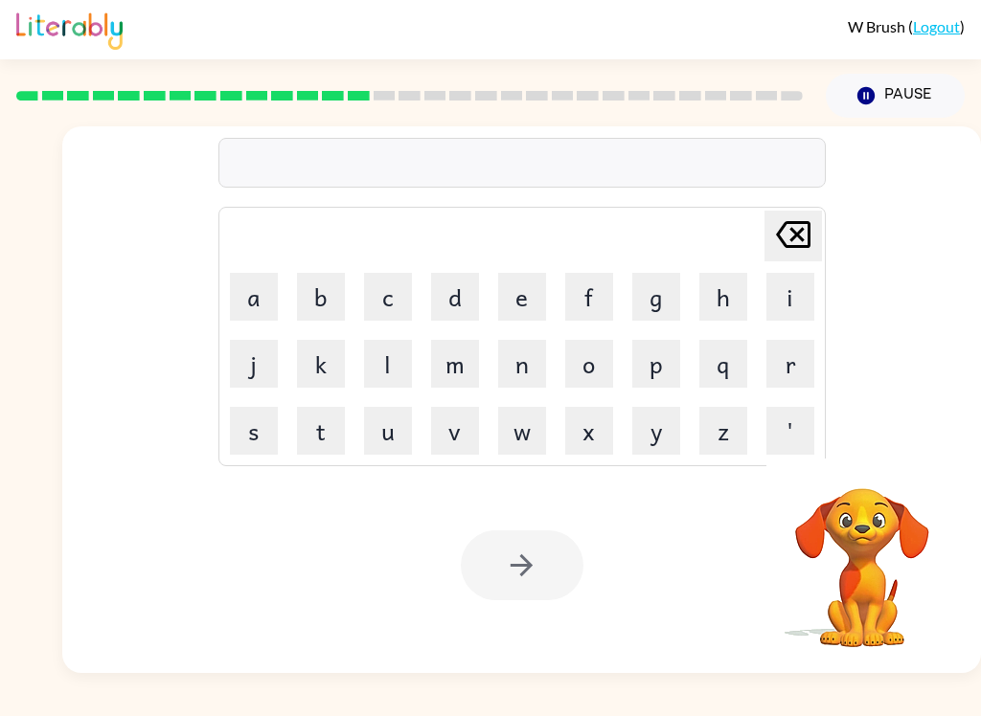
click at [310, 290] on button "b" at bounding box center [321, 297] width 48 height 48
click at [591, 363] on button "o" at bounding box center [589, 364] width 48 height 48
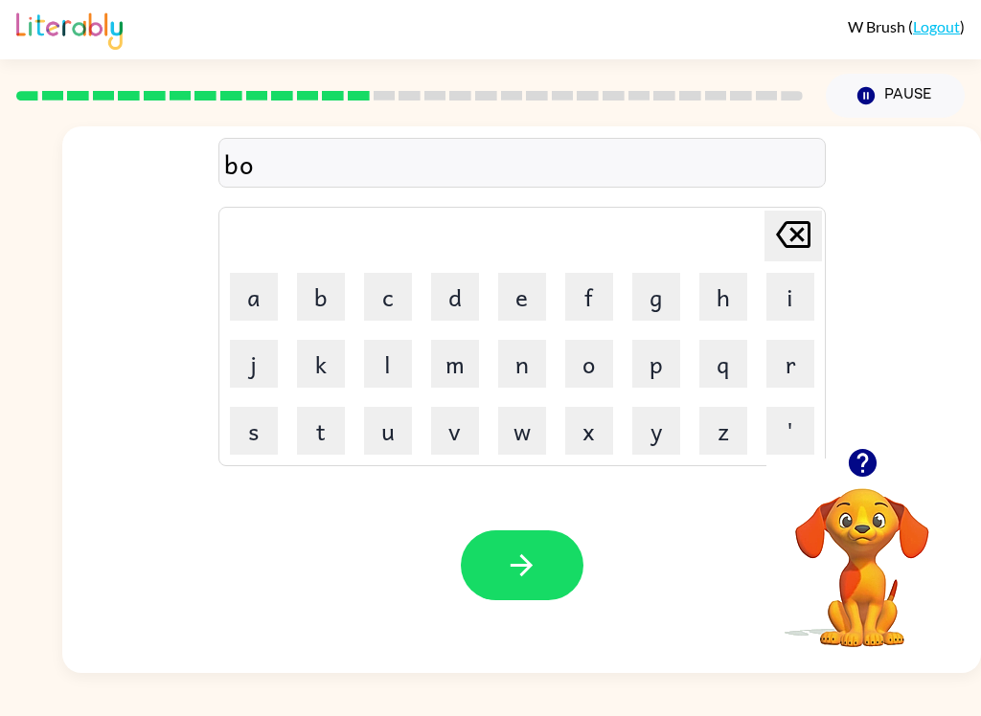
click at [499, 384] on button "n" at bounding box center [522, 364] width 48 height 48
click at [382, 428] on button "u" at bounding box center [388, 431] width 48 height 48
click at [259, 424] on button "s" at bounding box center [254, 431] width 48 height 48
click at [530, 556] on icon "button" at bounding box center [522, 566] width 34 height 34
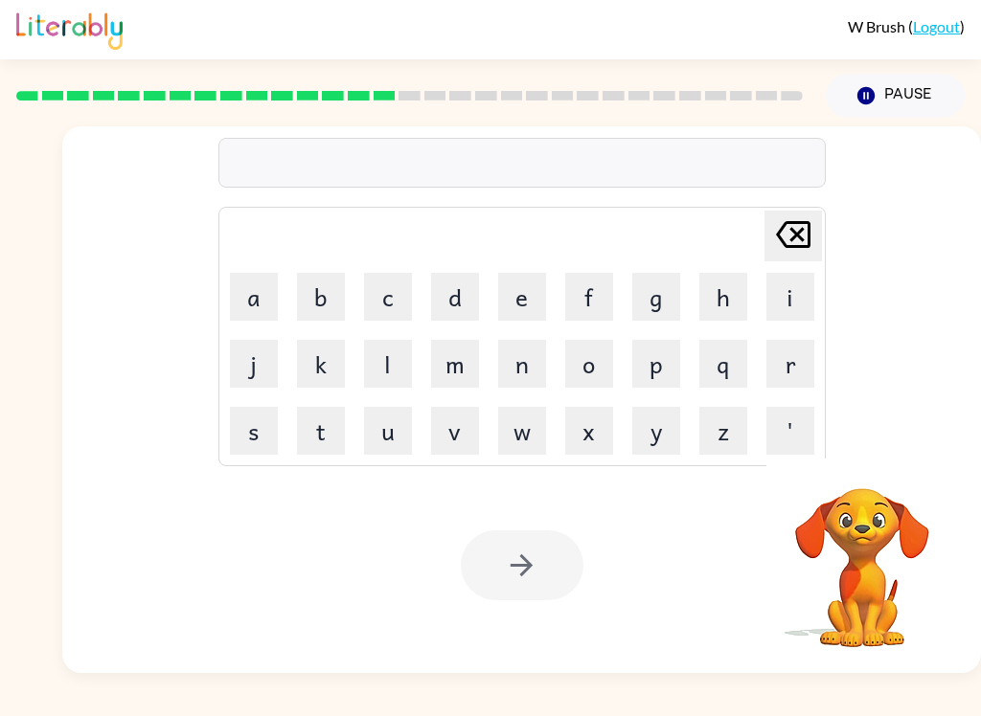
click at [246, 440] on button "s" at bounding box center [254, 431] width 48 height 48
click at [517, 427] on button "w" at bounding box center [522, 431] width 48 height 48
click at [260, 284] on button "a" at bounding box center [254, 297] width 48 height 48
click at [783, 360] on button "r" at bounding box center [790, 364] width 48 height 48
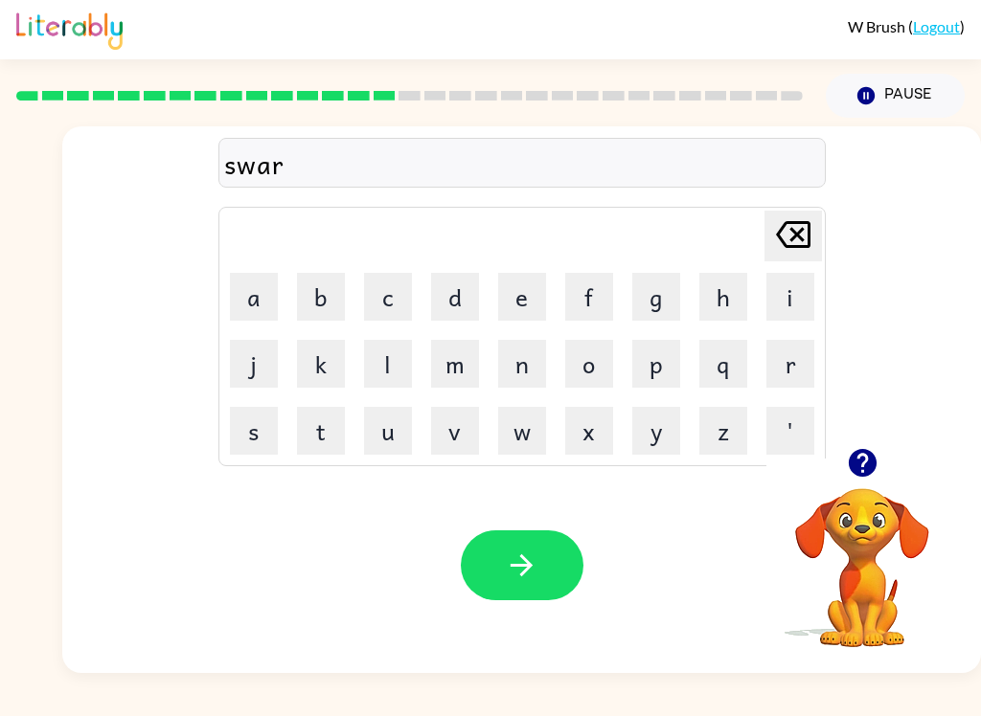
click at [467, 369] on button "m" at bounding box center [455, 364] width 48 height 48
click at [551, 552] on button "button" at bounding box center [522, 566] width 123 height 70
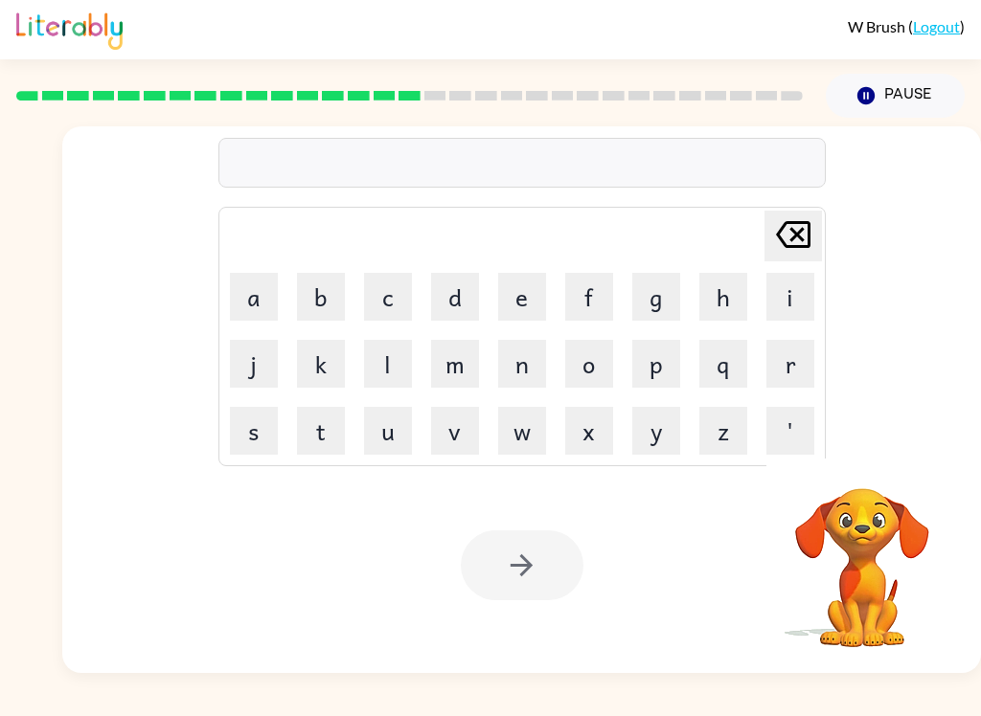
click at [879, 473] on video "Your browser must support playing .mp4 files to use Literably. Please try using…" at bounding box center [862, 555] width 192 height 192
click at [793, 373] on button "r" at bounding box center [790, 364] width 48 height 48
click at [244, 287] on button "a" at bounding box center [254, 297] width 48 height 48
click at [445, 383] on button "m" at bounding box center [455, 364] width 48 height 48
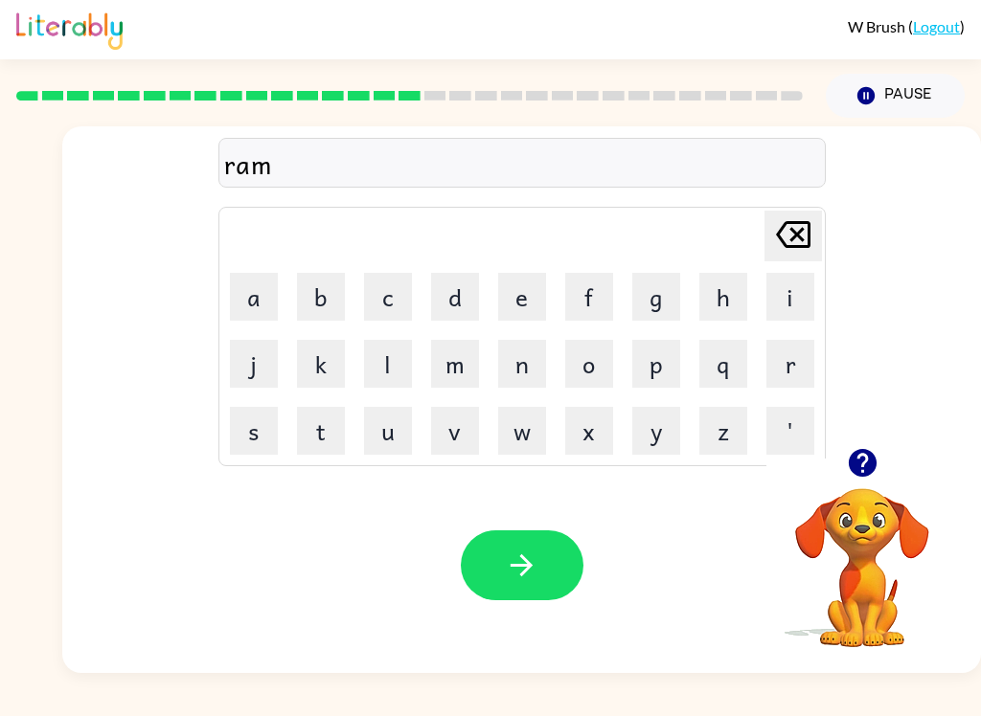
click at [537, 570] on icon "button" at bounding box center [522, 566] width 34 height 34
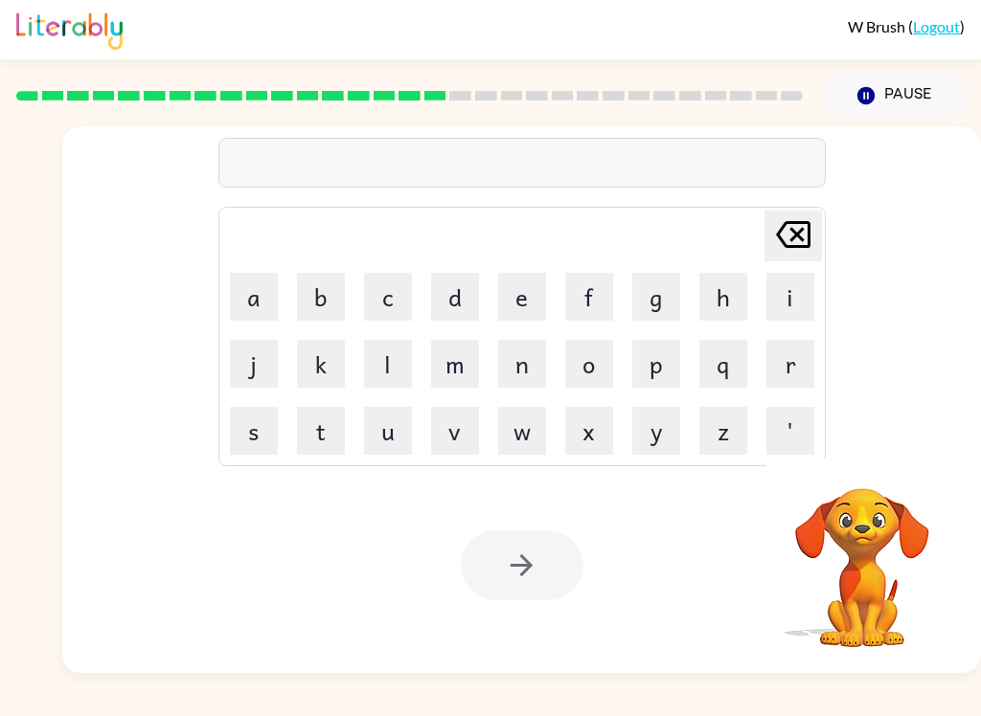
click at [297, 317] on button "b" at bounding box center [321, 297] width 48 height 48
click at [780, 366] on button "r" at bounding box center [790, 364] width 48 height 48
click at [796, 290] on button "i" at bounding box center [790, 297] width 48 height 48
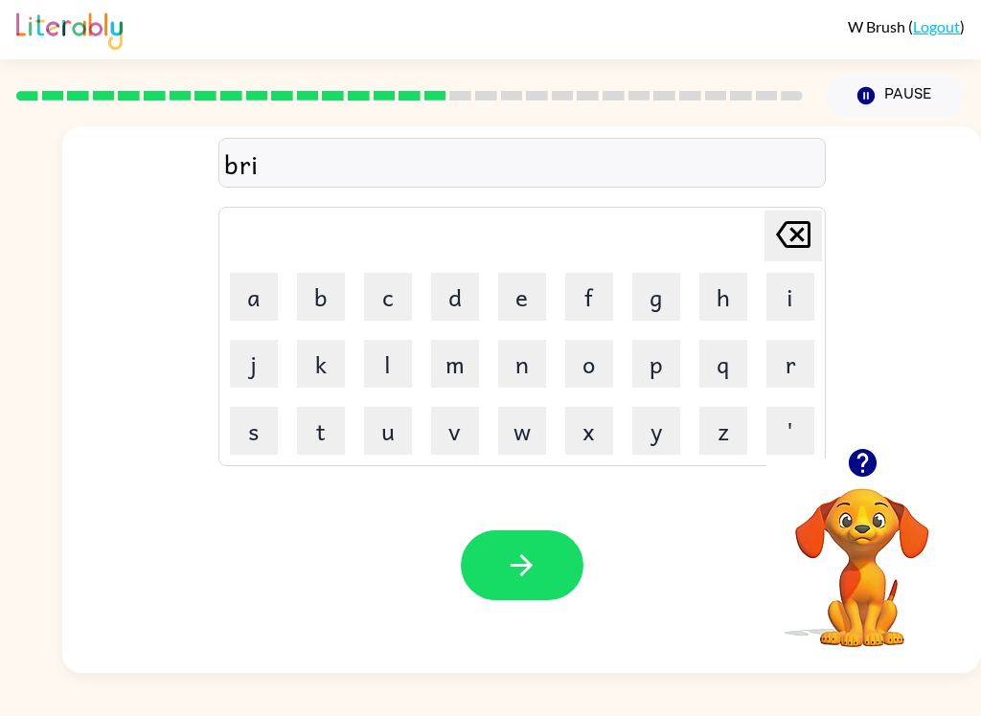
click at [451, 380] on button "m" at bounding box center [455, 364] width 48 height 48
click at [792, 297] on button "i" at bounding box center [790, 297] width 48 height 48
click at [520, 356] on button "n" at bounding box center [522, 364] width 48 height 48
click at [652, 304] on button "g" at bounding box center [656, 297] width 48 height 48
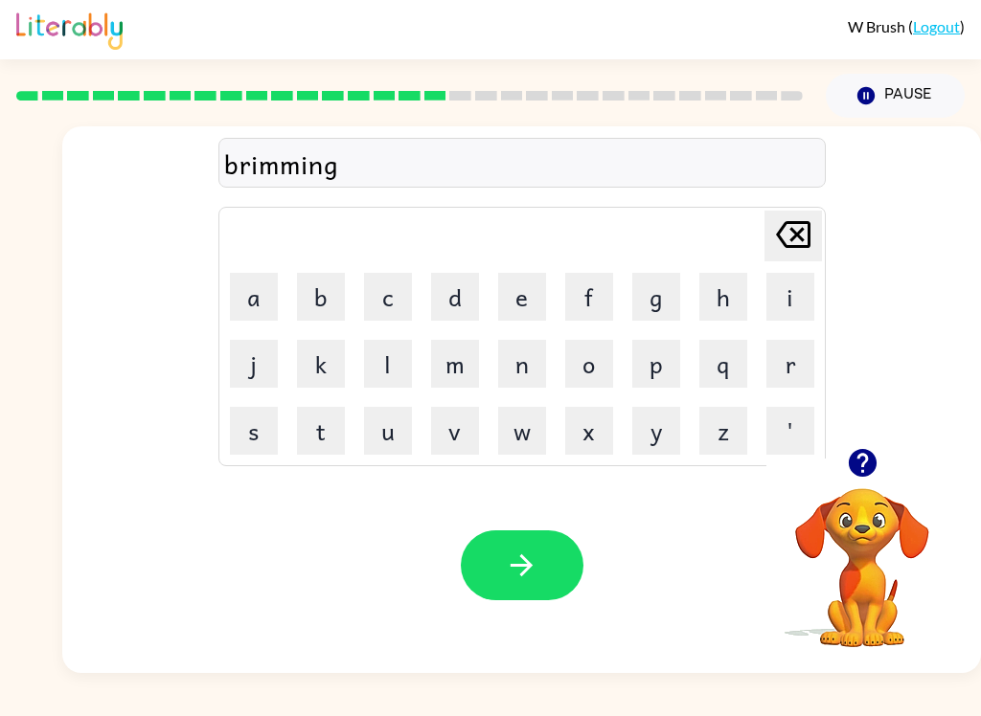
click at [537, 566] on icon "button" at bounding box center [522, 566] width 34 height 34
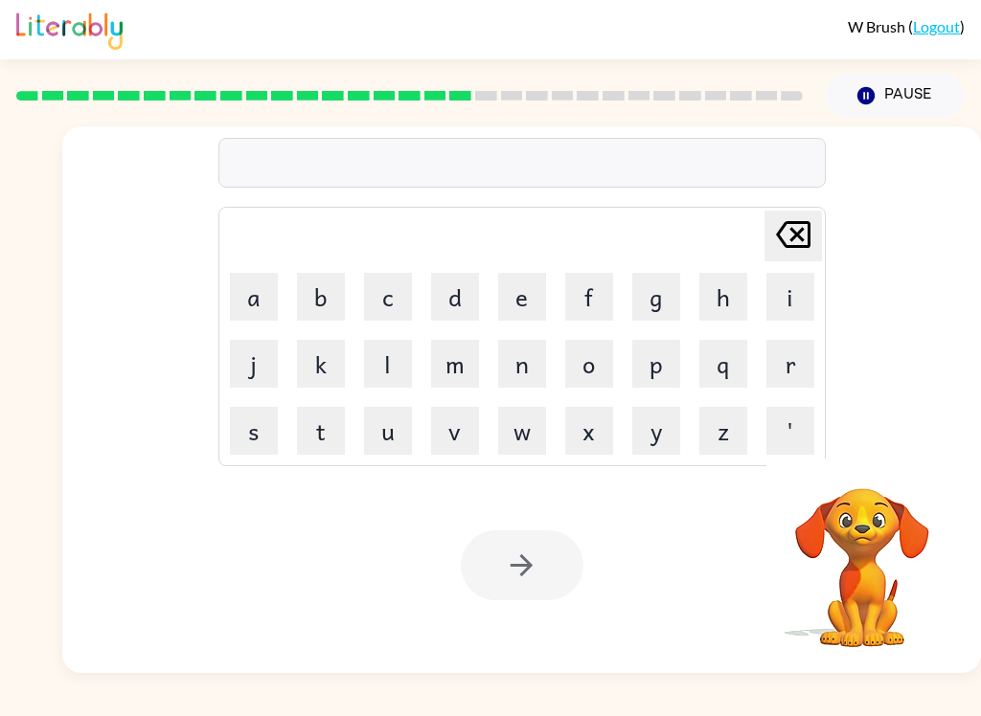
click at [789, 357] on button "r" at bounding box center [790, 364] width 48 height 48
click at [791, 301] on button "i" at bounding box center [790, 297] width 48 height 48
click at [245, 436] on button "s" at bounding box center [254, 431] width 48 height 48
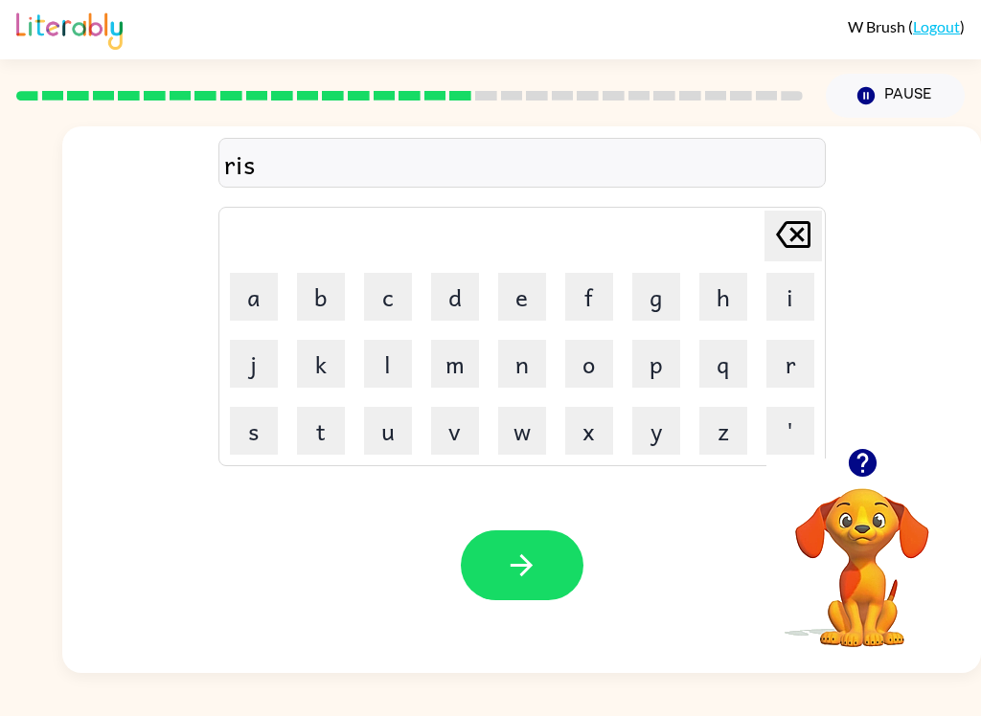
click at [312, 368] on button "k" at bounding box center [321, 364] width 48 height 48
click at [771, 296] on button "i" at bounding box center [790, 297] width 48 height 48
click at [528, 292] on button "e" at bounding box center [522, 297] width 48 height 48
click at [256, 448] on button "s" at bounding box center [254, 431] width 48 height 48
click at [328, 438] on button "t" at bounding box center [321, 431] width 48 height 48
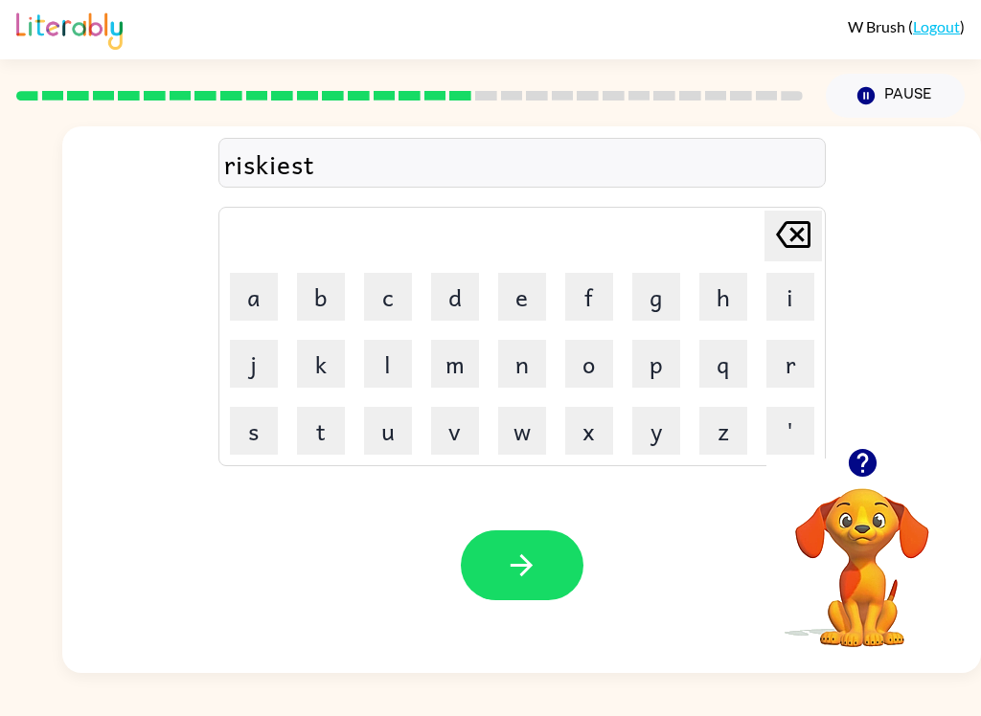
click at [556, 549] on button "button" at bounding box center [522, 566] width 123 height 70
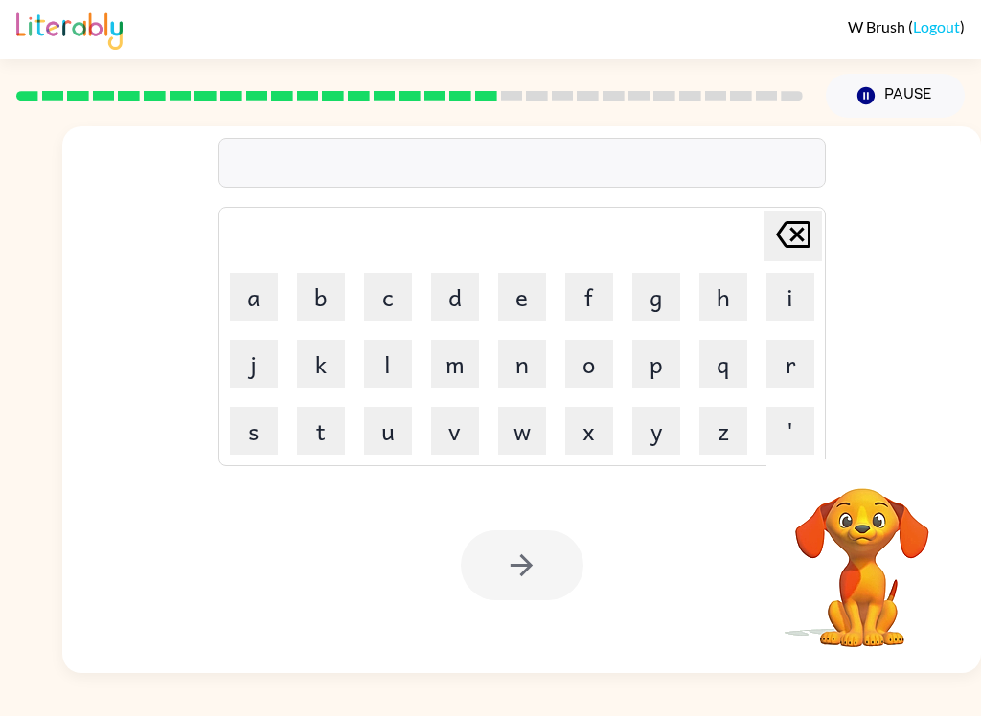
click at [780, 373] on button "r" at bounding box center [790, 364] width 48 height 48
click at [791, 236] on icon "[PERSON_NAME] last character input" at bounding box center [793, 235] width 46 height 46
click at [265, 300] on button "a" at bounding box center [254, 297] width 48 height 48
click at [789, 369] on button "r" at bounding box center [790, 364] width 48 height 48
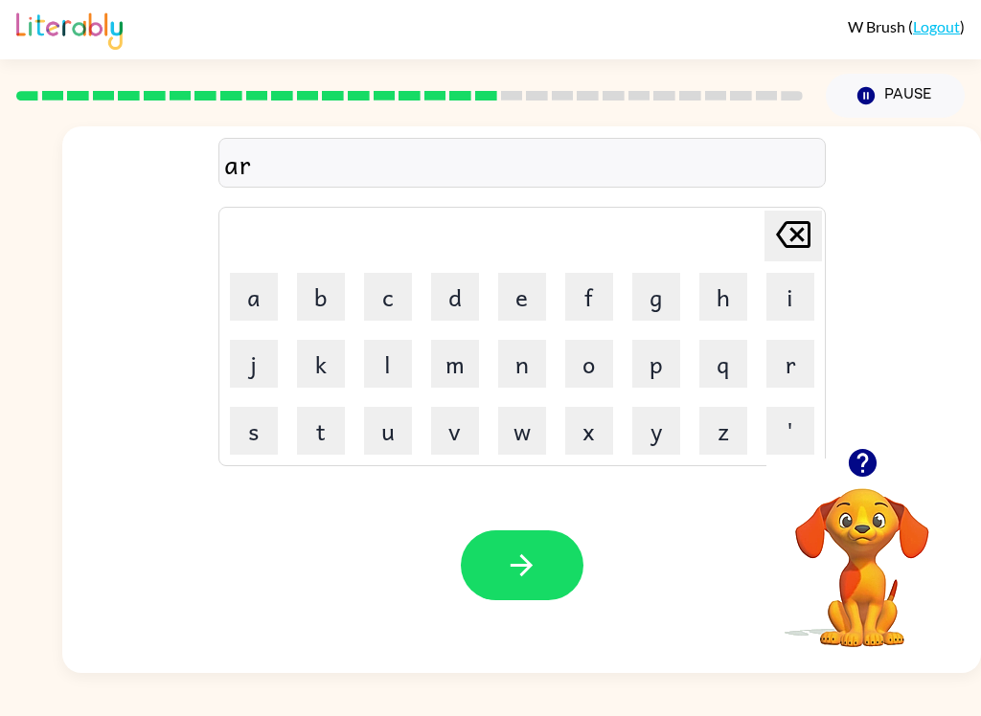
click at [400, 312] on button "c" at bounding box center [388, 297] width 48 height 48
click at [724, 306] on button "h" at bounding box center [723, 297] width 48 height 48
click at [513, 430] on button "w" at bounding box center [522, 431] width 48 height 48
click at [261, 298] on button "a" at bounding box center [254, 297] width 48 height 48
click at [659, 440] on button "y" at bounding box center [656, 431] width 48 height 48
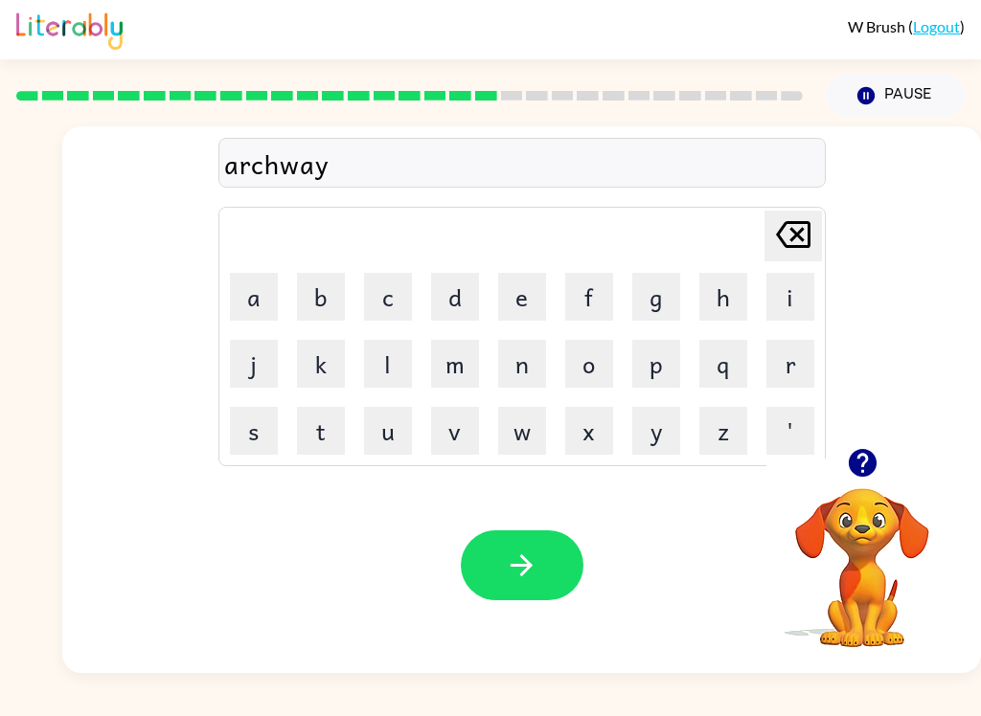
click at [553, 584] on button "button" at bounding box center [522, 566] width 123 height 70
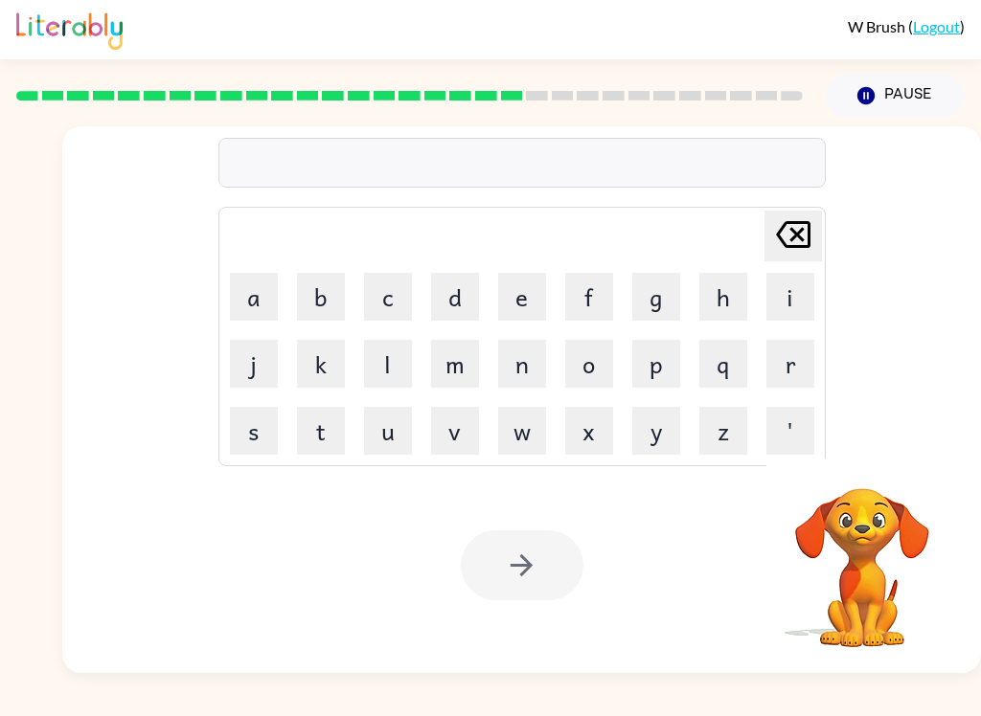
click at [593, 313] on button "f" at bounding box center [589, 297] width 48 height 48
click at [578, 369] on button "o" at bounding box center [589, 364] width 48 height 48
click at [376, 368] on button "l" at bounding box center [388, 364] width 48 height 48
click at [375, 367] on button "l" at bounding box center [388, 364] width 48 height 48
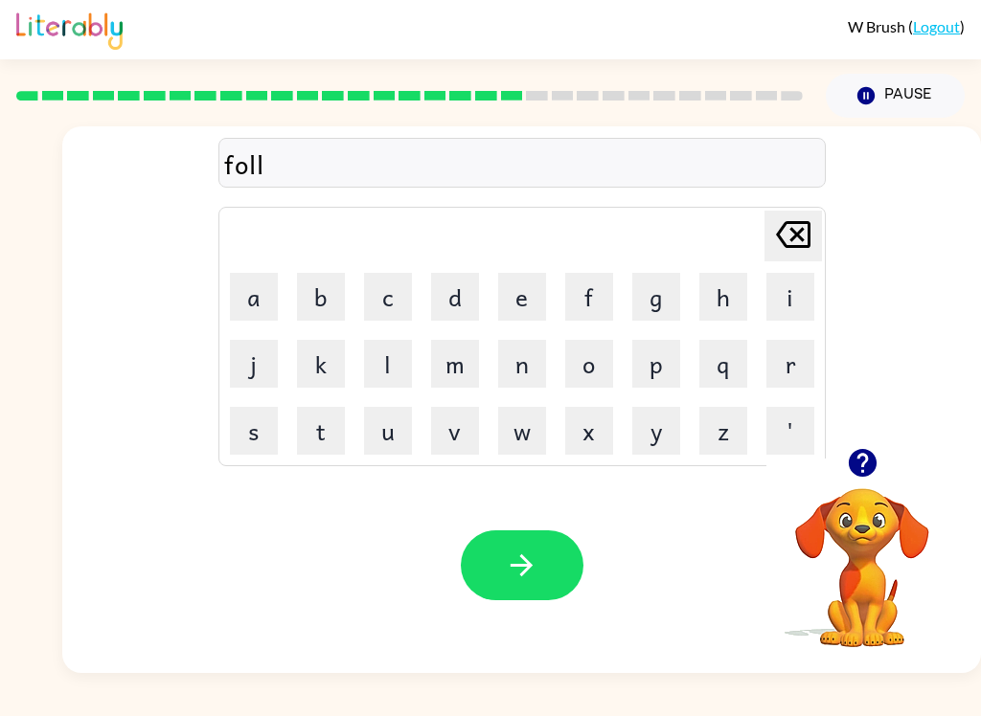
click at [582, 345] on button "o" at bounding box center [589, 364] width 48 height 48
click at [519, 437] on button "w" at bounding box center [522, 431] width 48 height 48
click at [539, 300] on button "e" at bounding box center [522, 297] width 48 height 48
click at [459, 305] on button "d" at bounding box center [455, 297] width 48 height 48
click at [518, 563] on icon "button" at bounding box center [522, 566] width 34 height 34
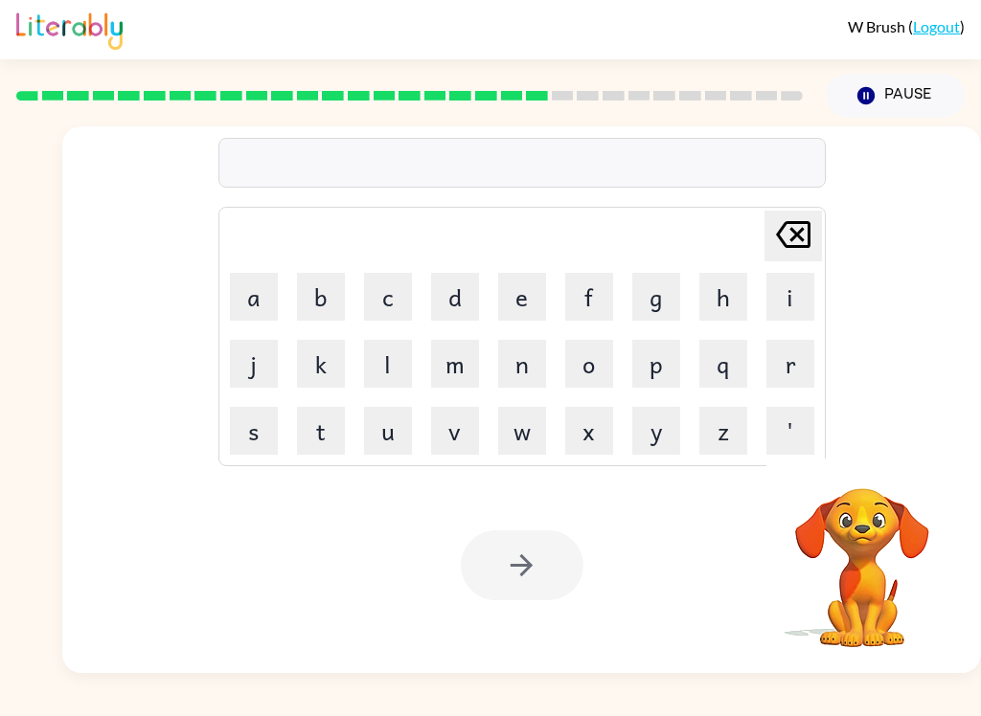
click at [369, 273] on button "c" at bounding box center [388, 297] width 48 height 48
click at [524, 301] on button "e" at bounding box center [522, 297] width 48 height 48
click at [532, 369] on button "n" at bounding box center [522, 364] width 48 height 48
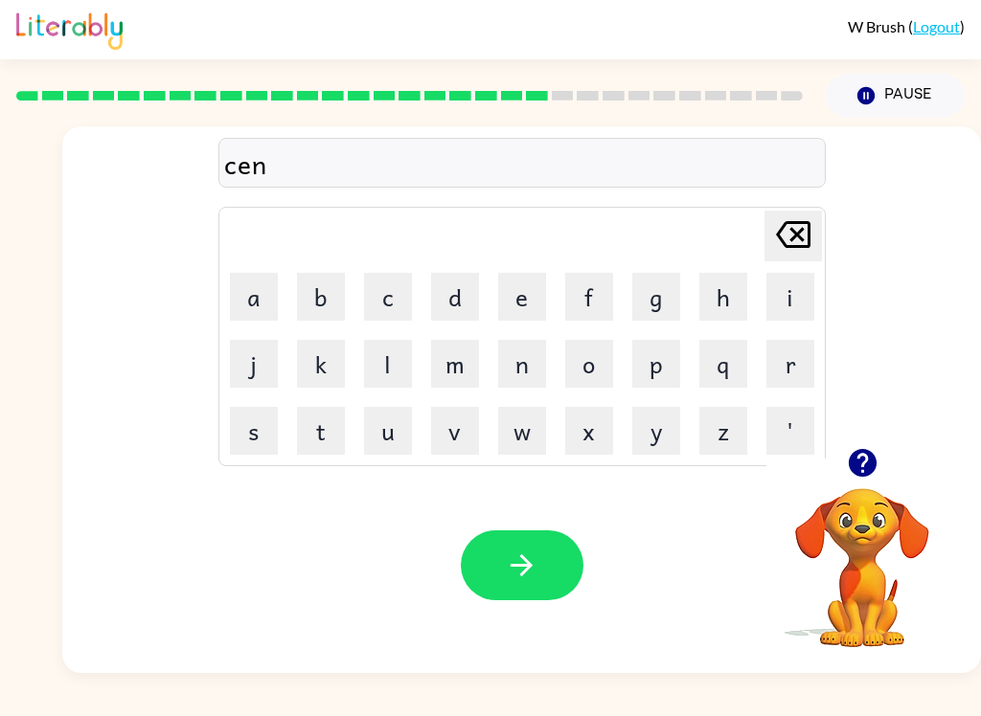
click at [297, 433] on button "t" at bounding box center [321, 431] width 48 height 48
click at [768, 297] on button "i" at bounding box center [790, 297] width 48 height 48
click at [653, 365] on button "p" at bounding box center [656, 364] width 48 height 48
click at [519, 307] on button "e" at bounding box center [522, 297] width 48 height 48
click at [460, 308] on button "d" at bounding box center [455, 297] width 48 height 48
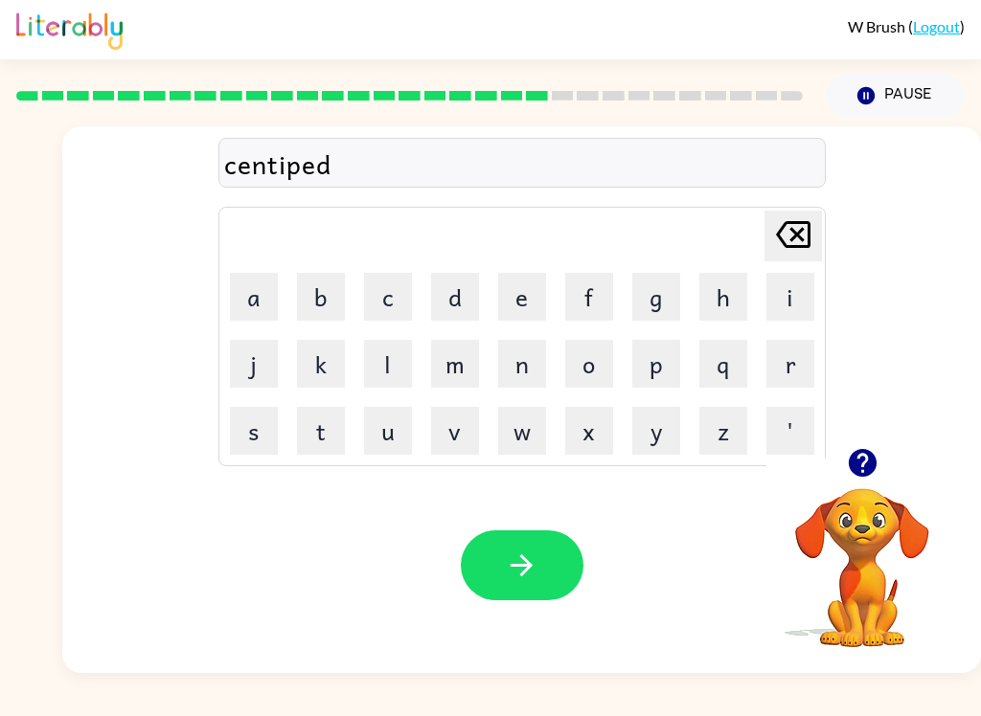
click at [522, 303] on button "e" at bounding box center [522, 297] width 48 height 48
click at [488, 560] on button "button" at bounding box center [522, 566] width 123 height 70
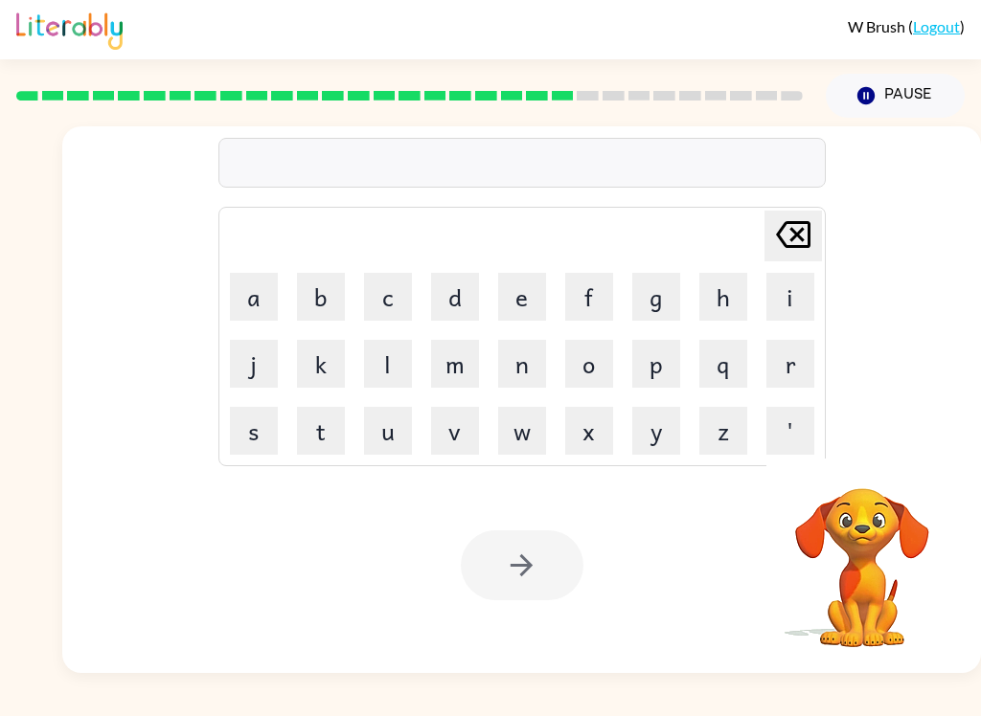
click at [266, 441] on button "s" at bounding box center [254, 431] width 48 height 48
click at [390, 442] on button "u" at bounding box center [388, 431] width 48 height 48
click at [256, 442] on button "s" at bounding box center [254, 431] width 48 height 48
click at [311, 428] on button "t" at bounding box center [321, 431] width 48 height 48
click at [262, 315] on button "a" at bounding box center [254, 297] width 48 height 48
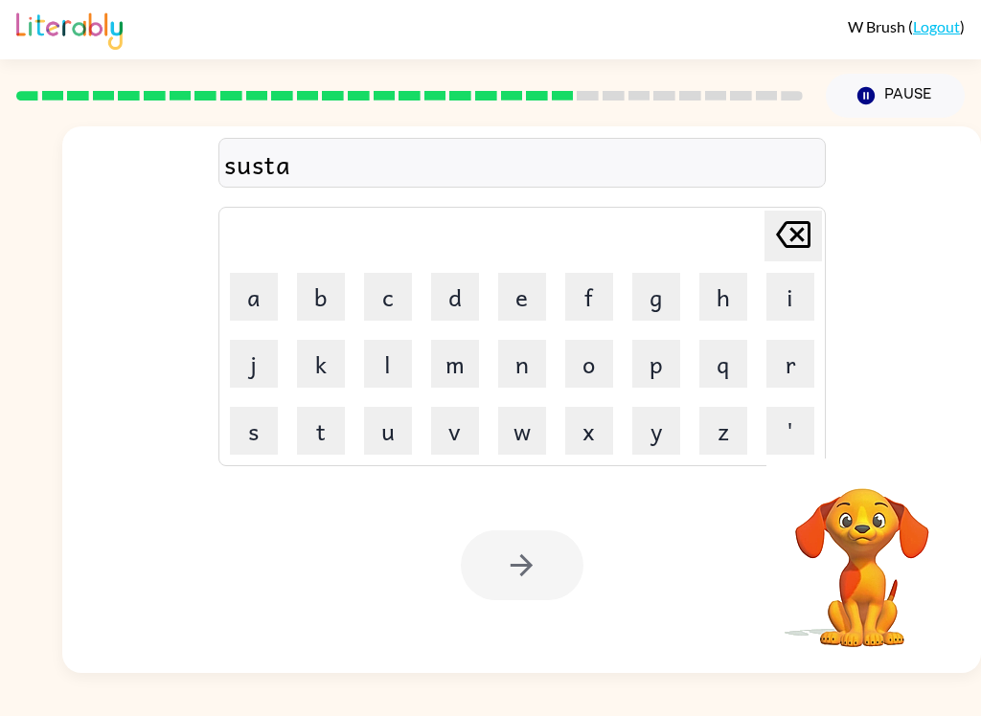
click at [775, 293] on button "i" at bounding box center [790, 297] width 48 height 48
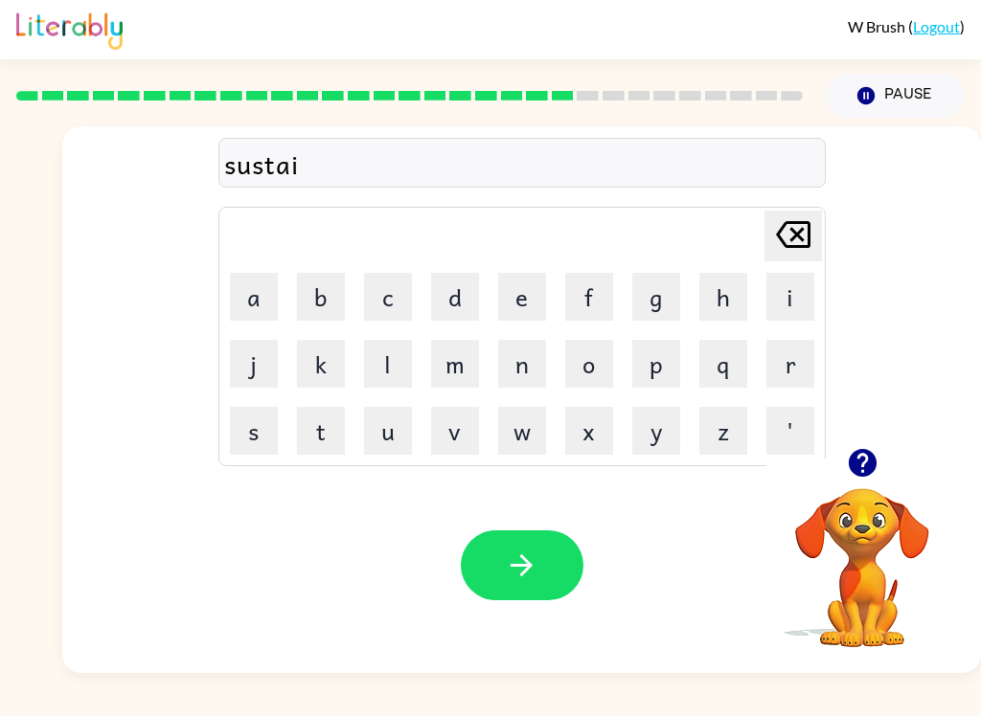
click at [510, 368] on button "n" at bounding box center [522, 364] width 48 height 48
click at [516, 550] on icon "button" at bounding box center [522, 566] width 34 height 34
click at [851, 486] on button "button" at bounding box center [862, 463] width 49 height 49
click at [851, 485] on video "Your browser must support playing .mp4 files to use Literably. Please try using…" at bounding box center [862, 555] width 192 height 192
click at [587, 303] on button "f" at bounding box center [589, 297] width 48 height 48
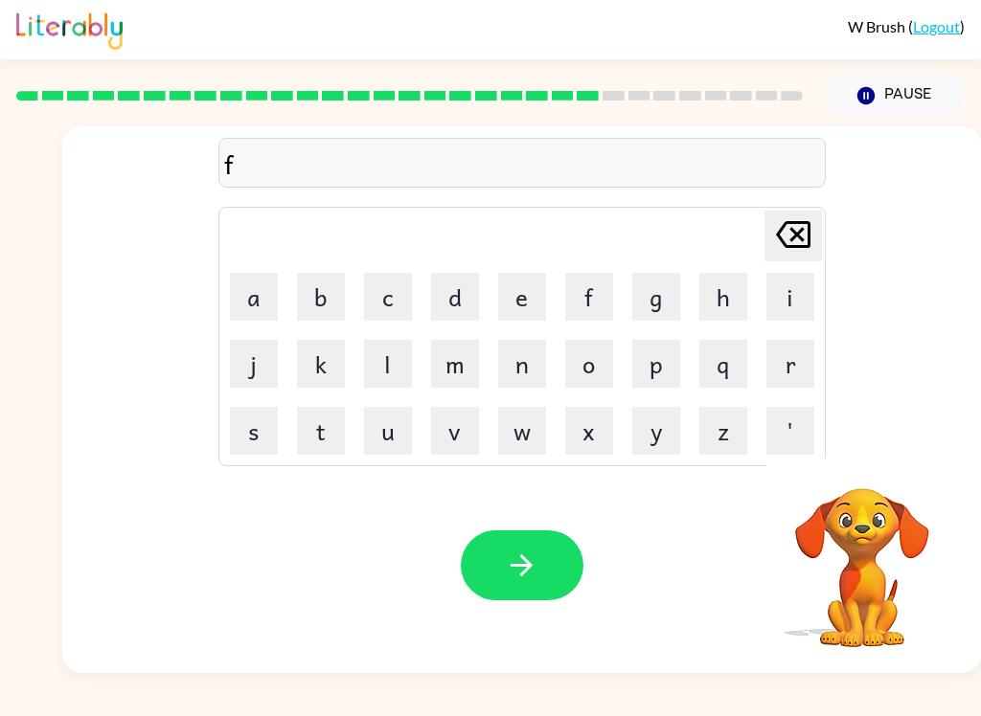
click at [586, 380] on button "o" at bounding box center [589, 364] width 48 height 48
click at [892, 495] on video "Your browser must support playing .mp4 files to use Literably. Please try using…" at bounding box center [862, 555] width 192 height 192
click at [872, 423] on div "fo Delete Delete last character input a b c d e f g h i j k l m n o p q r s t u…" at bounding box center [521, 287] width 918 height 322
click at [796, 367] on button "r" at bounding box center [790, 364] width 48 height 48
click at [522, 453] on button "w" at bounding box center [522, 431] width 48 height 48
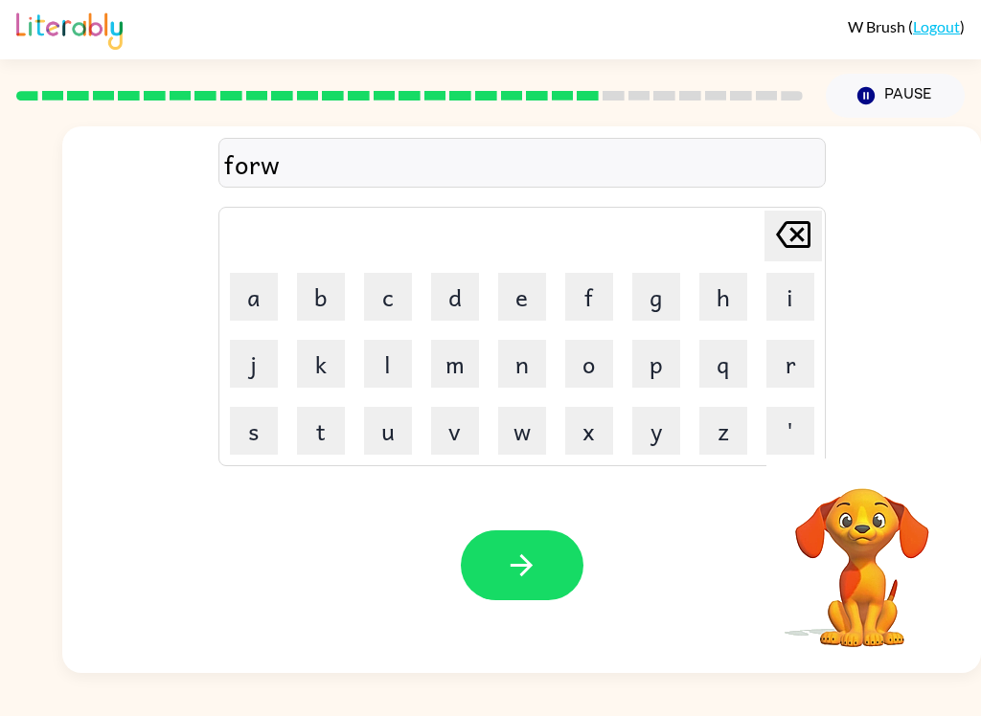
click at [250, 298] on button "a" at bounding box center [254, 297] width 48 height 48
click at [793, 367] on button "r" at bounding box center [790, 364] width 48 height 48
click at [453, 299] on button "d" at bounding box center [455, 297] width 48 height 48
click at [533, 581] on icon "button" at bounding box center [522, 566] width 34 height 34
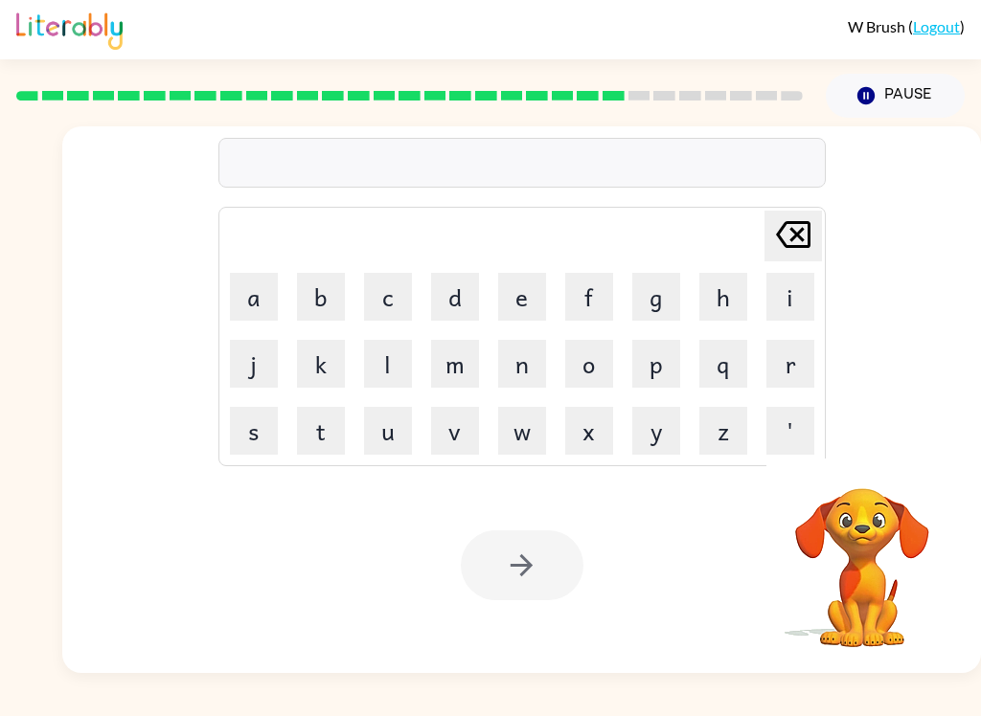
click at [969, 694] on div "W Brush ( Logout ) Pause Pause Delete Delete last character input a b c d e f g…" at bounding box center [490, 358] width 981 height 716
click at [811, 355] on button "r" at bounding box center [790, 364] width 48 height 48
click at [513, 296] on button "e" at bounding box center [522, 297] width 48 height 48
click at [381, 374] on button "l" at bounding box center [388, 364] width 48 height 48
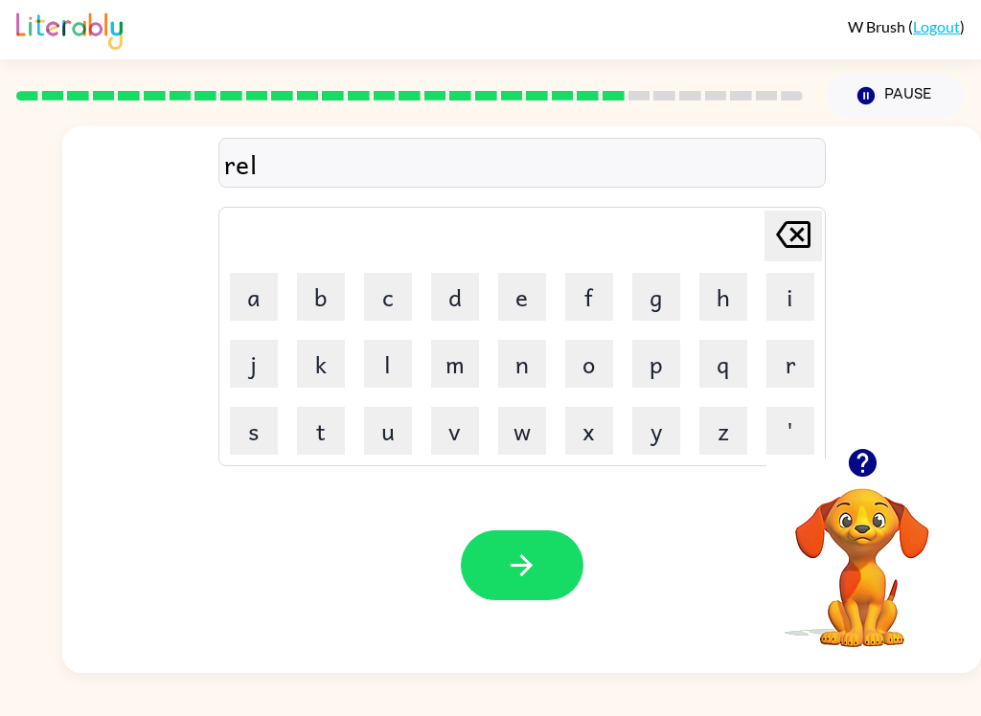
click at [259, 304] on button "a" at bounding box center [254, 297] width 48 height 48
click at [879, 466] on button "button" at bounding box center [862, 463] width 49 height 49
click at [318, 427] on button "t" at bounding box center [321, 431] width 48 height 48
click at [512, 298] on button "e" at bounding box center [522, 297] width 48 height 48
click at [461, 300] on button "d" at bounding box center [455, 297] width 48 height 48
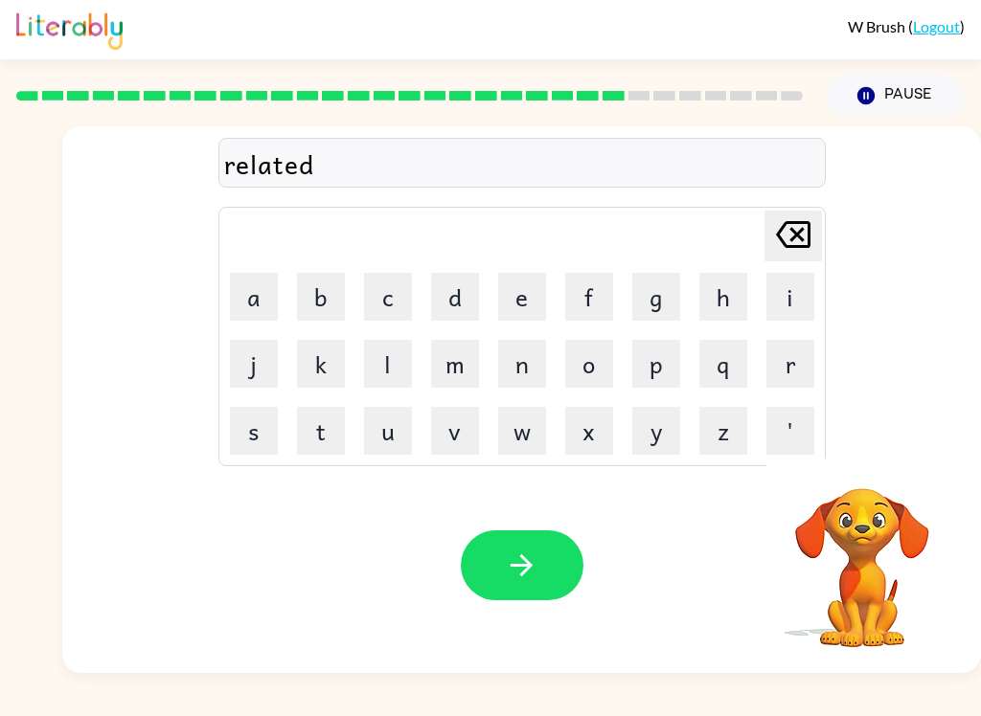
click at [535, 533] on button "button" at bounding box center [522, 566] width 123 height 70
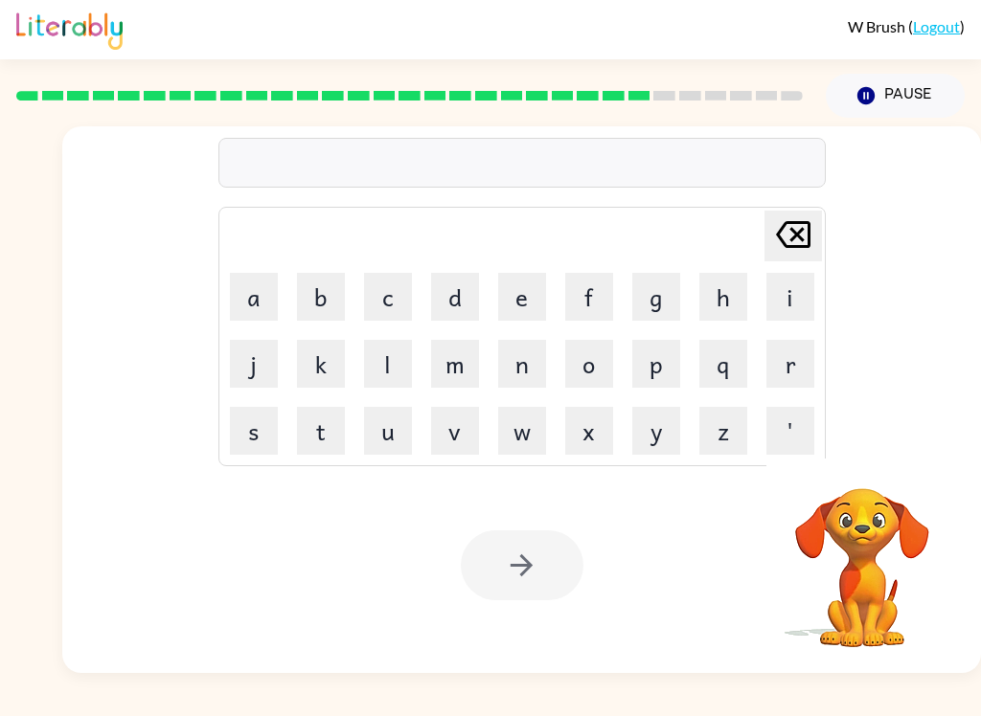
click at [821, 583] on video "Your browser must support playing .mp4 files to use Literably. Please try using…" at bounding box center [862, 555] width 192 height 192
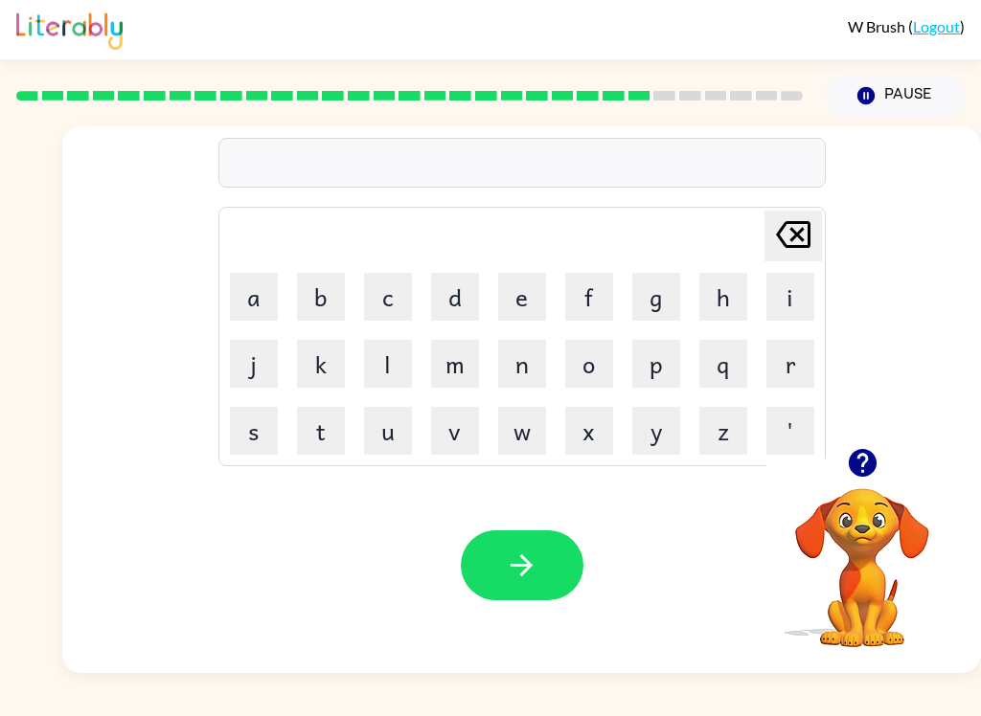
click at [646, 295] on button "g" at bounding box center [656, 297] width 48 height 48
click at [571, 358] on button "o" at bounding box center [589, 364] width 48 height 48
click at [319, 296] on button "b" at bounding box center [321, 297] width 48 height 48
click at [388, 373] on button "l" at bounding box center [388, 364] width 48 height 48
click at [794, 302] on button "i" at bounding box center [790, 297] width 48 height 48
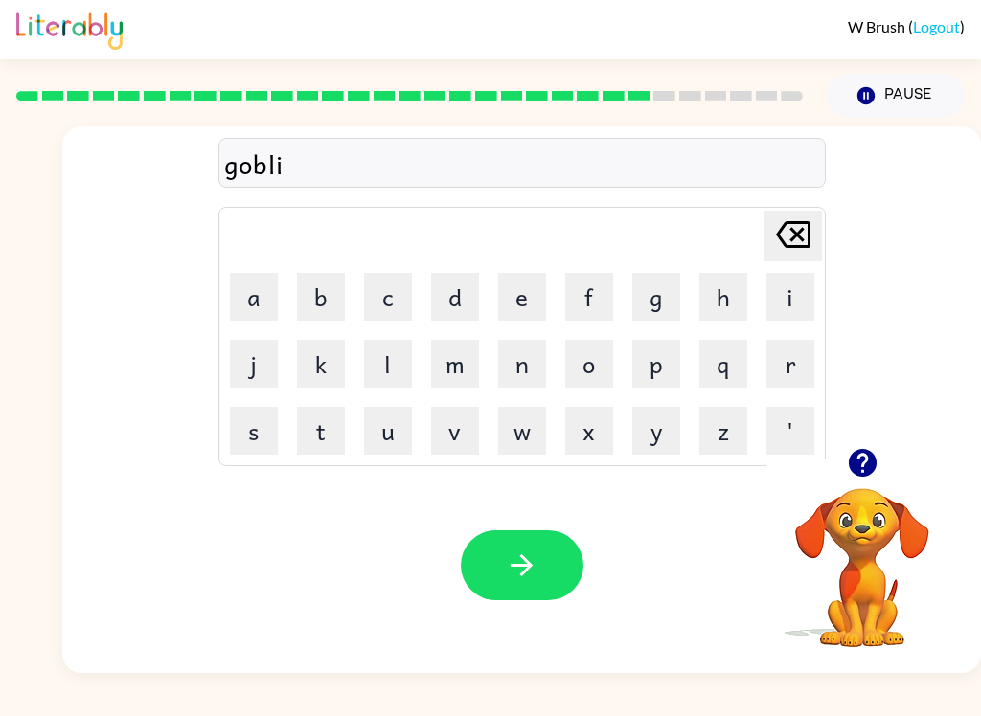
click at [866, 467] on icon "button" at bounding box center [862, 463] width 28 height 28
click at [516, 358] on button "n" at bounding box center [522, 364] width 48 height 48
click at [546, 558] on button "button" at bounding box center [522, 566] width 123 height 70
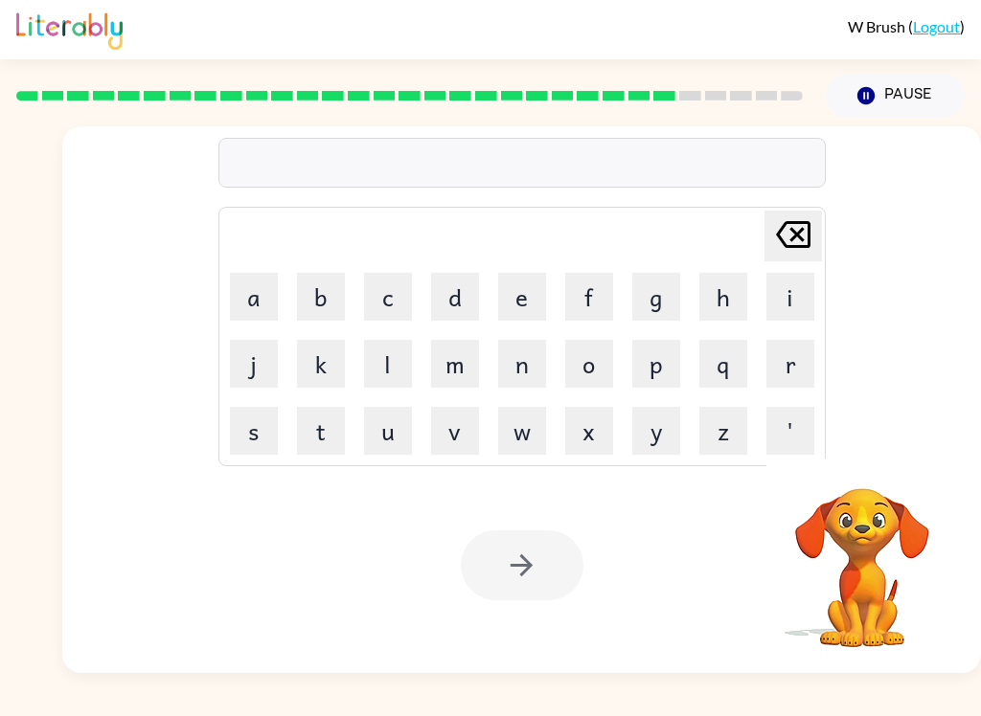
click at [402, 370] on button "l" at bounding box center [388, 364] width 48 height 48
click at [387, 419] on button "u" at bounding box center [388, 431] width 48 height 48
click at [464, 359] on button "m" at bounding box center [455, 364] width 48 height 48
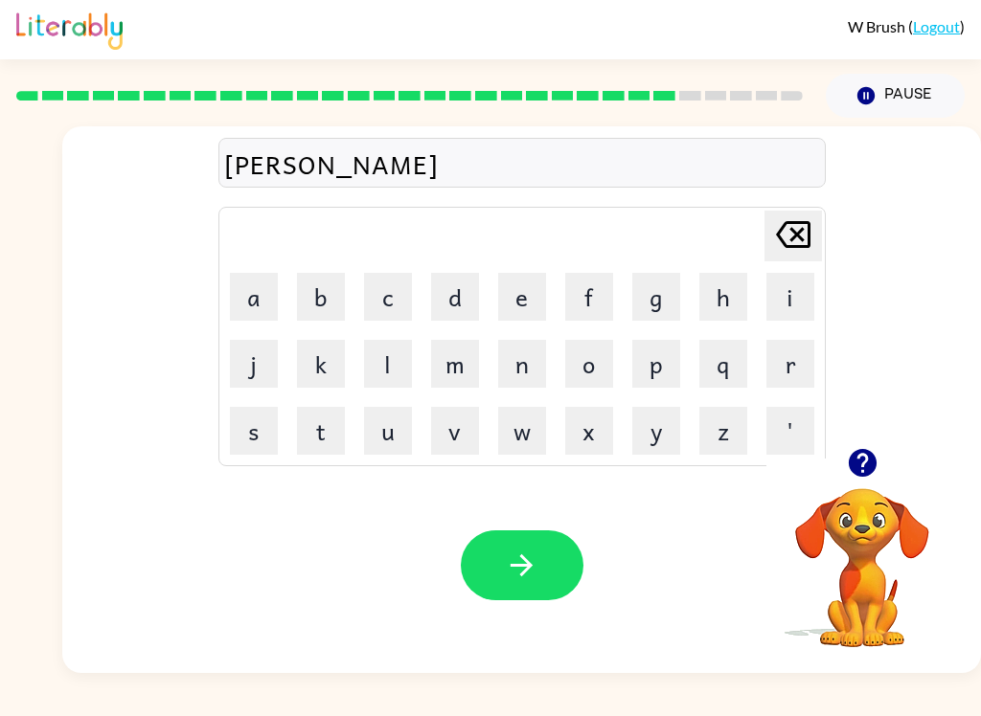
click at [318, 313] on button "b" at bounding box center [321, 297] width 48 height 48
click at [516, 301] on button "e" at bounding box center [522, 297] width 48 height 48
click at [790, 372] on button "r" at bounding box center [790, 364] width 48 height 48
click at [262, 362] on button "j" at bounding box center [254, 364] width 48 height 48
click at [246, 301] on button "a" at bounding box center [254, 297] width 48 height 48
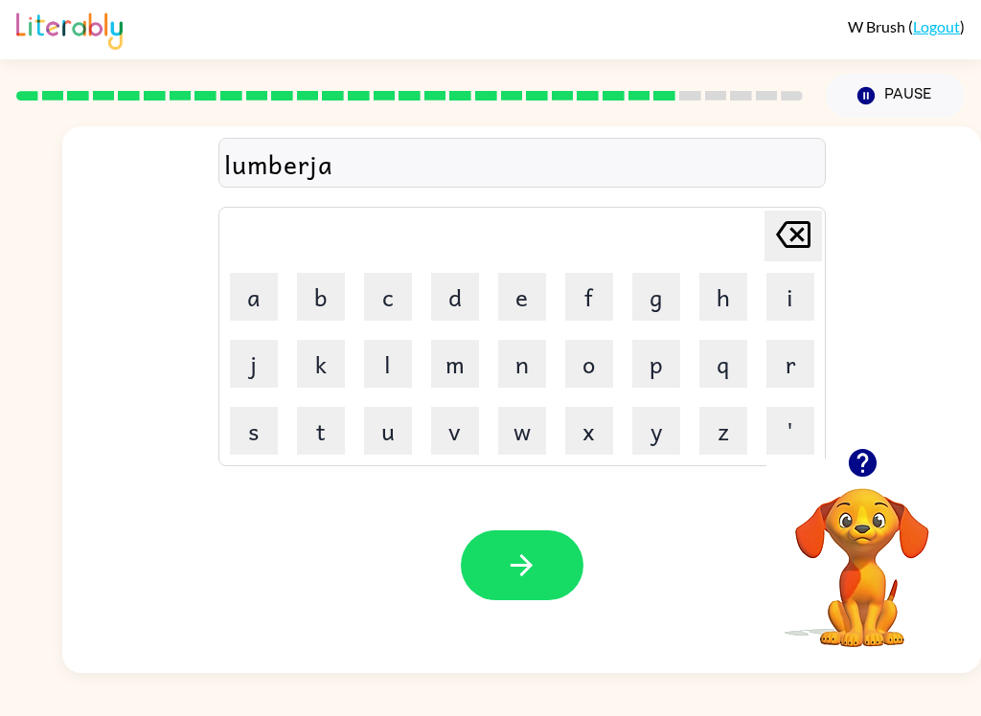
click at [394, 305] on button "c" at bounding box center [388, 297] width 48 height 48
click at [321, 351] on button "k" at bounding box center [321, 364] width 48 height 48
click at [527, 524] on div "Your browser must support playing .mp4 files to use Literably. Please try using…" at bounding box center [521, 565] width 918 height 215
click at [556, 568] on button "button" at bounding box center [522, 566] width 123 height 70
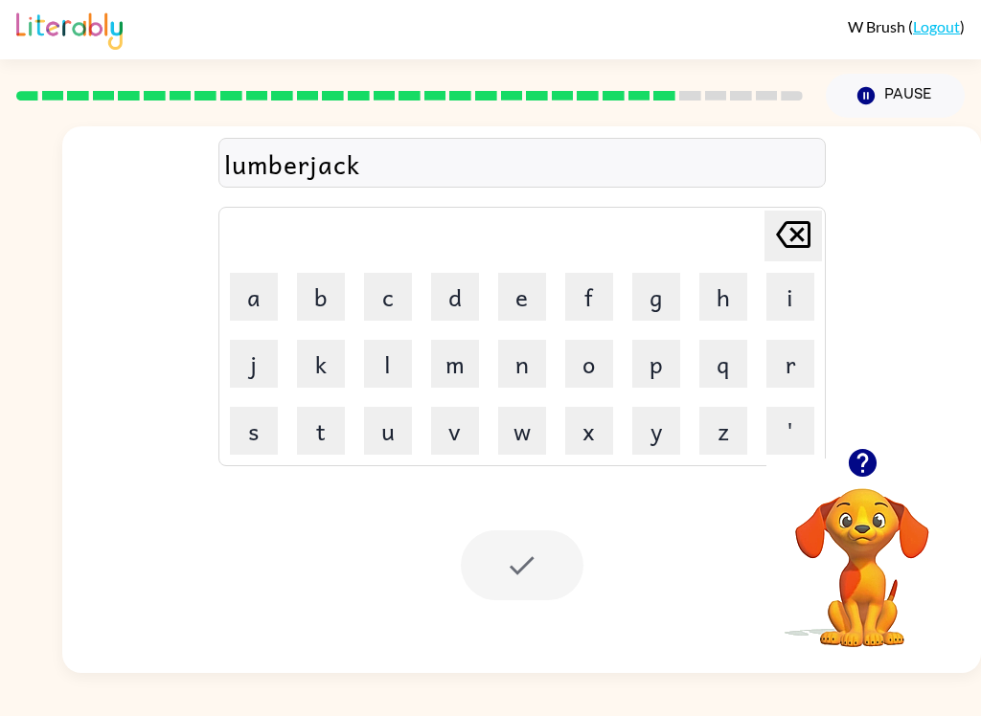
click at [879, 474] on button "button" at bounding box center [862, 463] width 49 height 49
click at [883, 478] on video "Your browser must support playing .mp4 files to use Literably. Please try using…" at bounding box center [862, 555] width 192 height 192
click at [659, 366] on button "p" at bounding box center [656, 364] width 48 height 48
click at [521, 301] on button "e" at bounding box center [522, 297] width 48 height 48
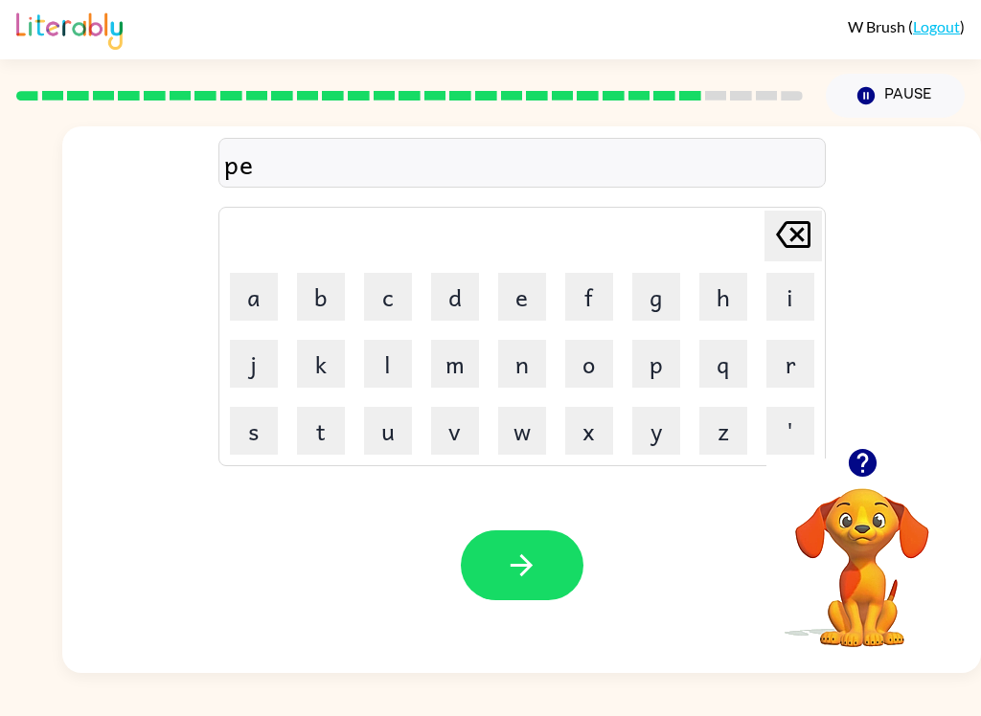
click at [805, 231] on icon "[PERSON_NAME] last character input" at bounding box center [793, 235] width 46 height 46
click at [792, 297] on button "i" at bounding box center [790, 297] width 48 height 48
click at [792, 365] on button "r" at bounding box center [790, 364] width 48 height 48
click at [374, 305] on button "c" at bounding box center [388, 297] width 48 height 48
click at [507, 300] on button "e" at bounding box center [522, 297] width 48 height 48
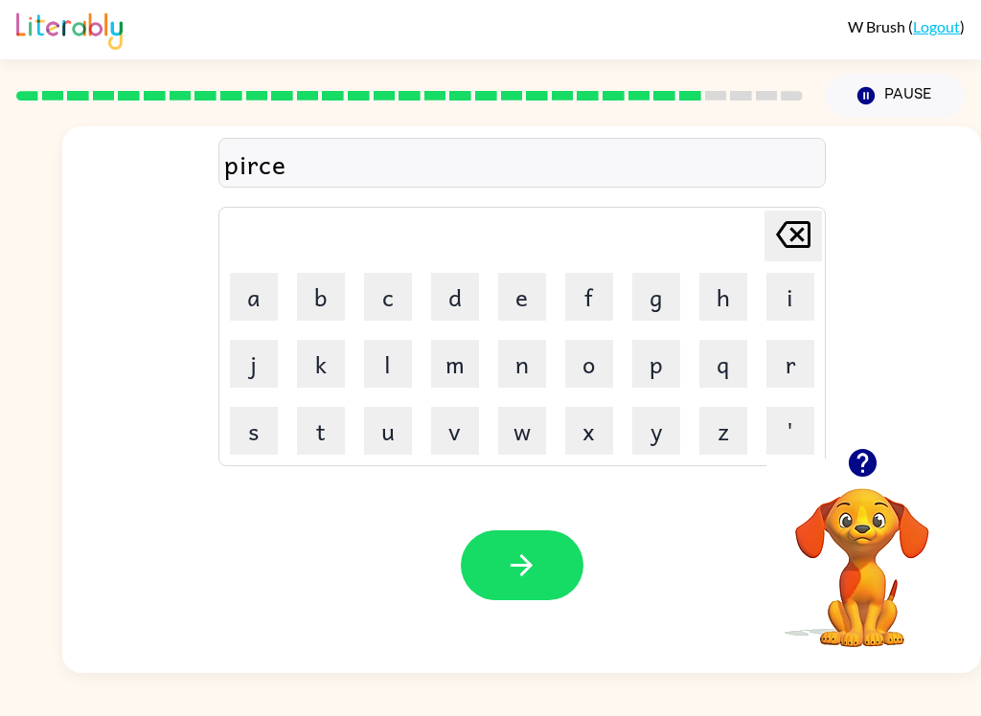
click at [866, 464] on icon "button" at bounding box center [862, 463] width 28 height 28
click at [530, 581] on icon "button" at bounding box center [522, 566] width 34 height 34
click at [312, 434] on button "t" at bounding box center [321, 431] width 48 height 48
click at [709, 304] on button "h" at bounding box center [723, 297] width 48 height 48
click at [793, 293] on button "i" at bounding box center [790, 297] width 48 height 48
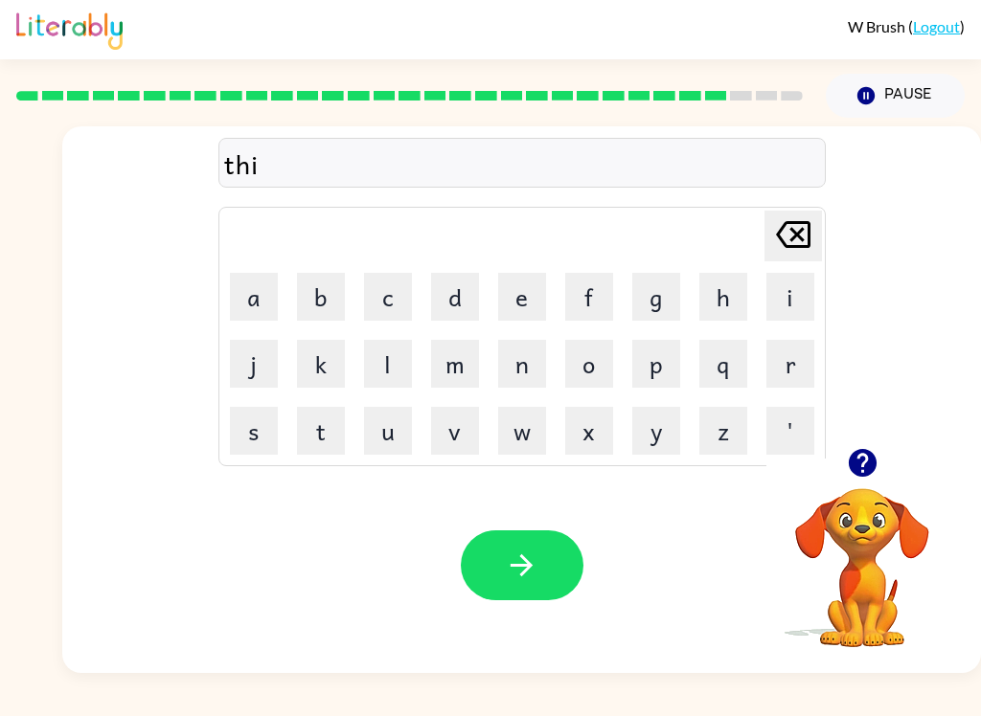
click at [499, 370] on button "n" at bounding box center [522, 364] width 48 height 48
click at [855, 466] on icon "button" at bounding box center [862, 463] width 28 height 28
click at [524, 564] on icon "button" at bounding box center [522, 566] width 34 height 34
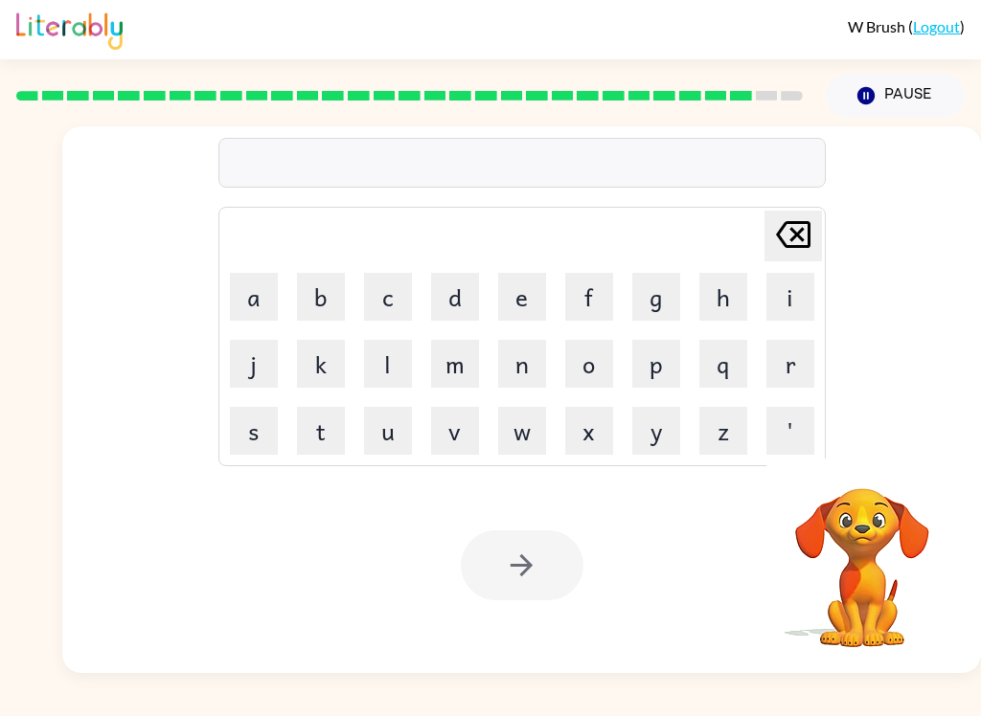
click at [257, 431] on button "s" at bounding box center [254, 431] width 48 height 48
click at [789, 306] on button "i" at bounding box center [790, 297] width 48 height 48
click at [372, 367] on button "l" at bounding box center [388, 364] width 48 height 48
click at [458, 443] on button "v" at bounding box center [455, 431] width 48 height 48
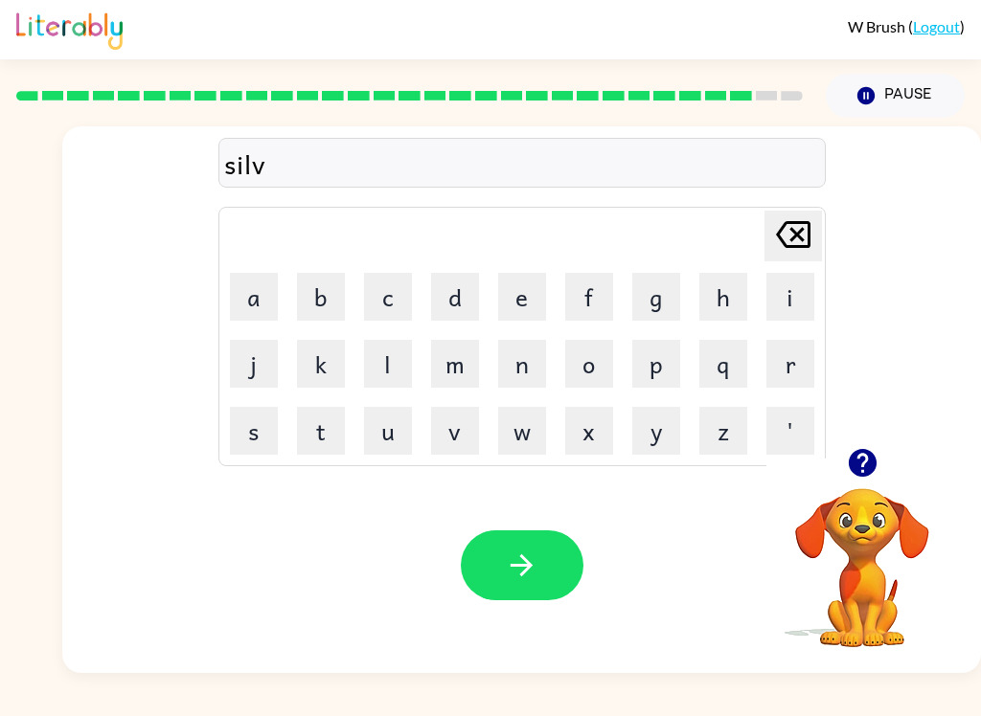
click at [521, 297] on button "e" at bounding box center [522, 297] width 48 height 48
click at [793, 357] on button "r" at bounding box center [790, 364] width 48 height 48
click at [513, 436] on button "w" at bounding box center [522, 431] width 48 height 48
click at [240, 297] on button "a" at bounding box center [254, 297] width 48 height 48
click at [812, 367] on button "r" at bounding box center [790, 364] width 48 height 48
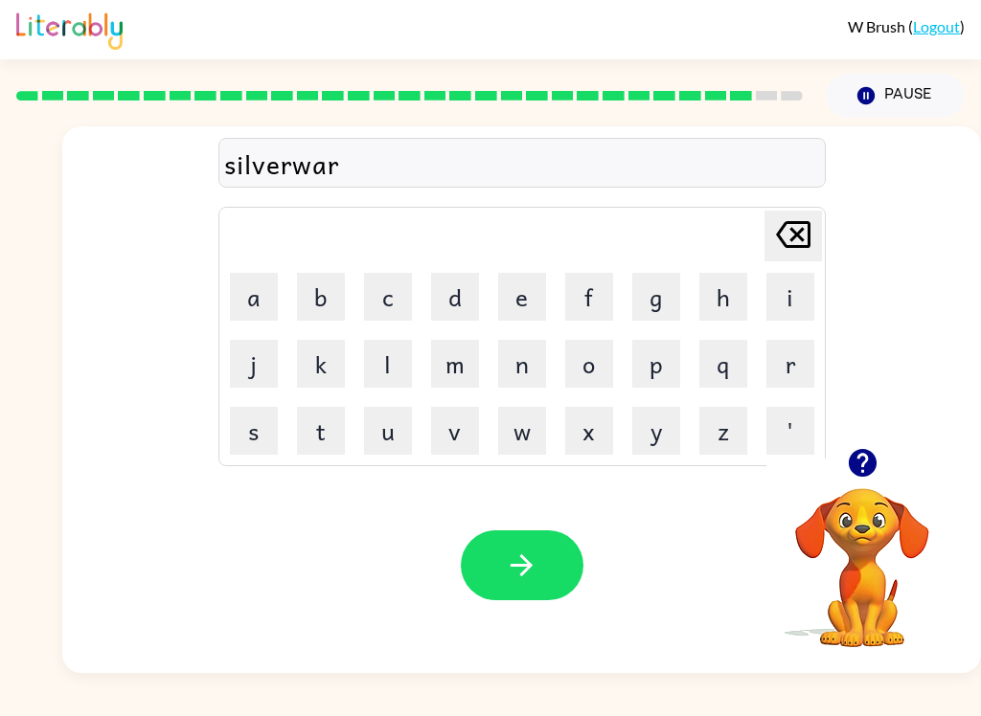
click at [543, 283] on button "e" at bounding box center [522, 297] width 48 height 48
click at [499, 589] on button "button" at bounding box center [522, 566] width 123 height 70
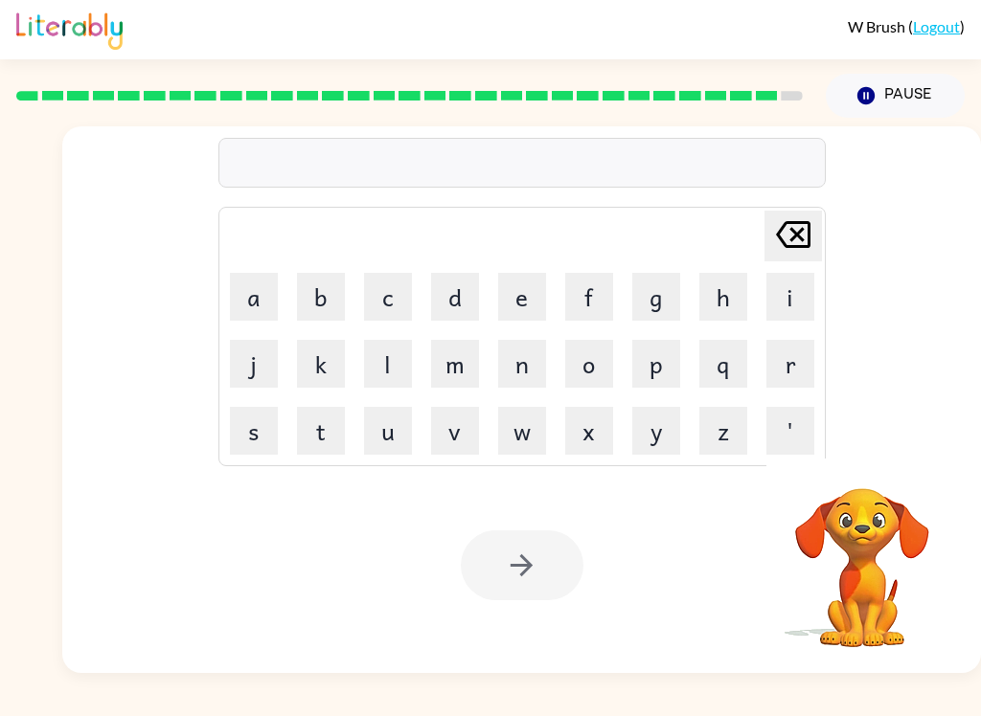
click at [385, 440] on button "u" at bounding box center [388, 431] width 48 height 48
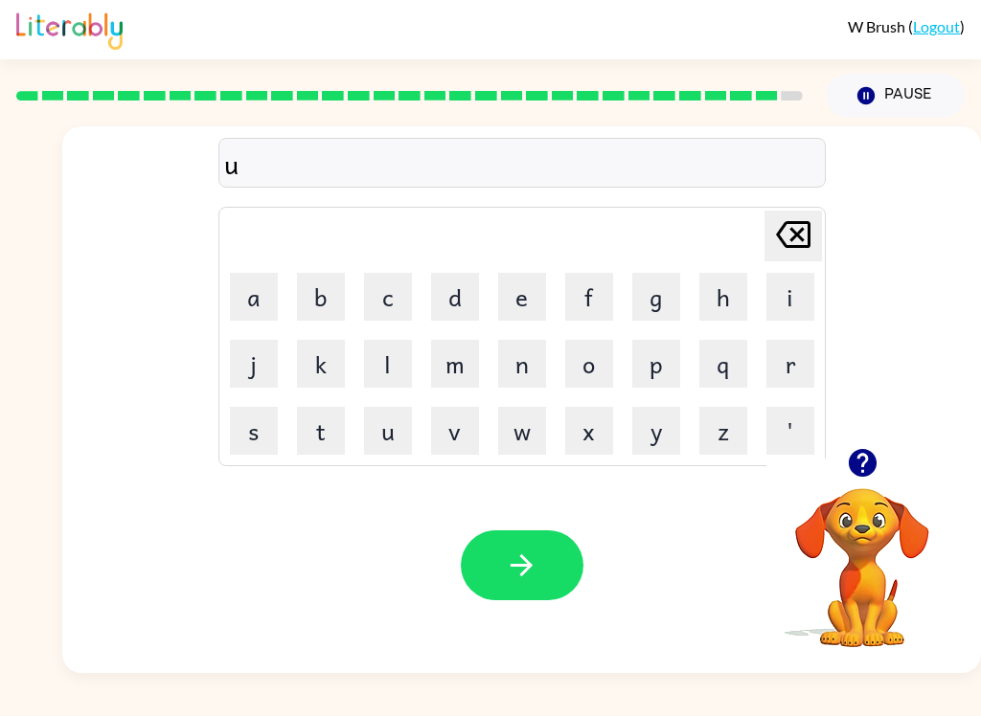
click at [516, 386] on button "n" at bounding box center [522, 364] width 48 height 48
click at [270, 296] on button "a" at bounding box center [254, 297] width 48 height 48
click at [565, 303] on button "f" at bounding box center [589, 297] width 48 height 48
click at [786, 352] on button "r" at bounding box center [790, 364] width 48 height 48
click at [219, 296] on table "[PERSON_NAME] last character input a b c d e f g h i j k l m n o p q r s t u v …" at bounding box center [521, 337] width 605 height 258
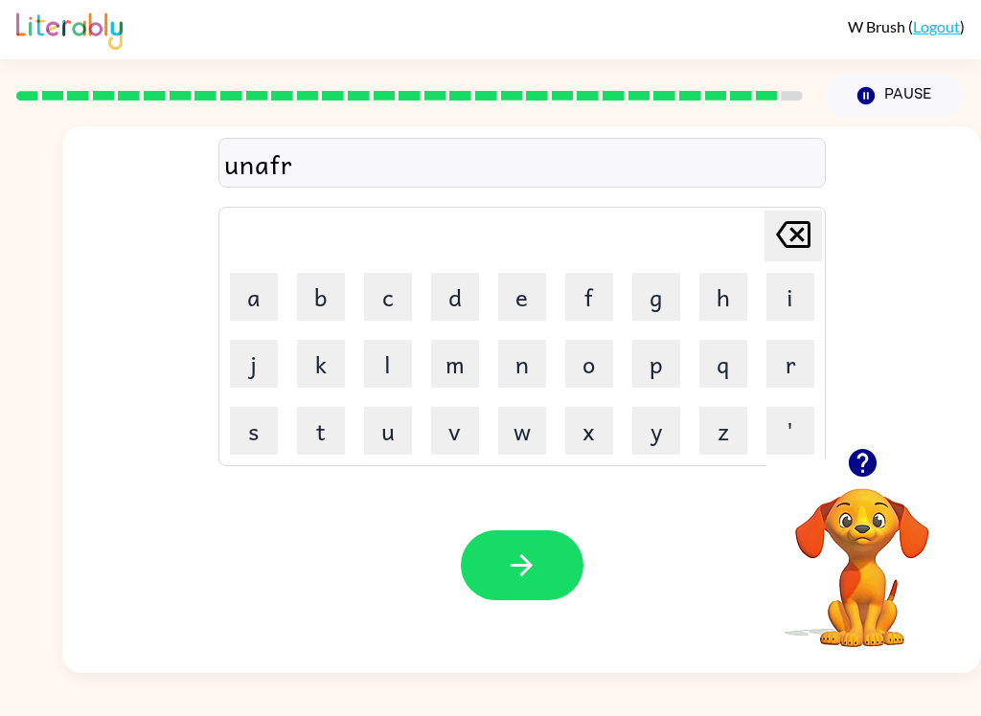
click at [781, 290] on button "i" at bounding box center [790, 297] width 48 height 48
click at [452, 306] on button "d" at bounding box center [455, 297] width 48 height 48
click at [563, 563] on button "button" at bounding box center [522, 566] width 123 height 70
